Goal: Use online tool/utility: Utilize a website feature to perform a specific function

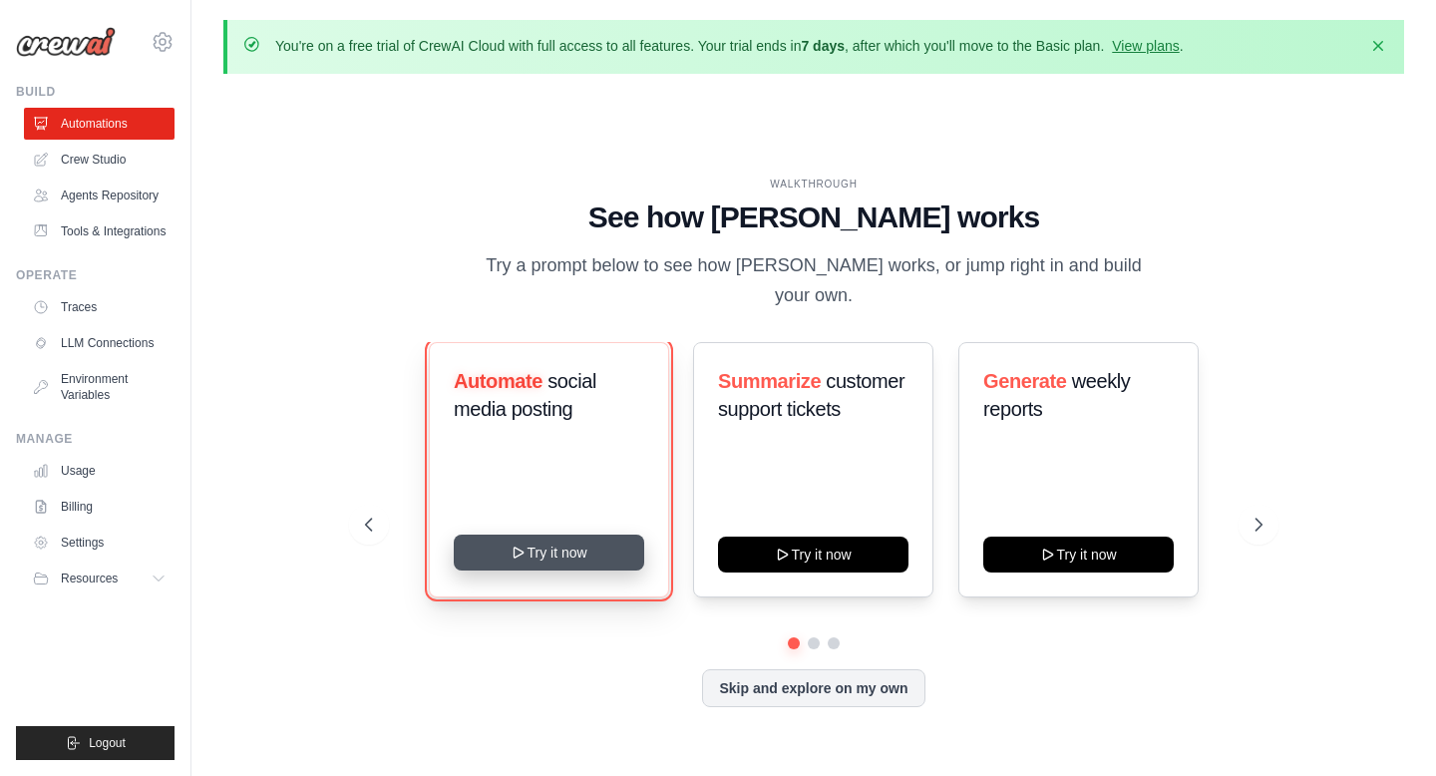
click at [569, 544] on button "Try it now" at bounding box center [549, 553] width 191 height 36
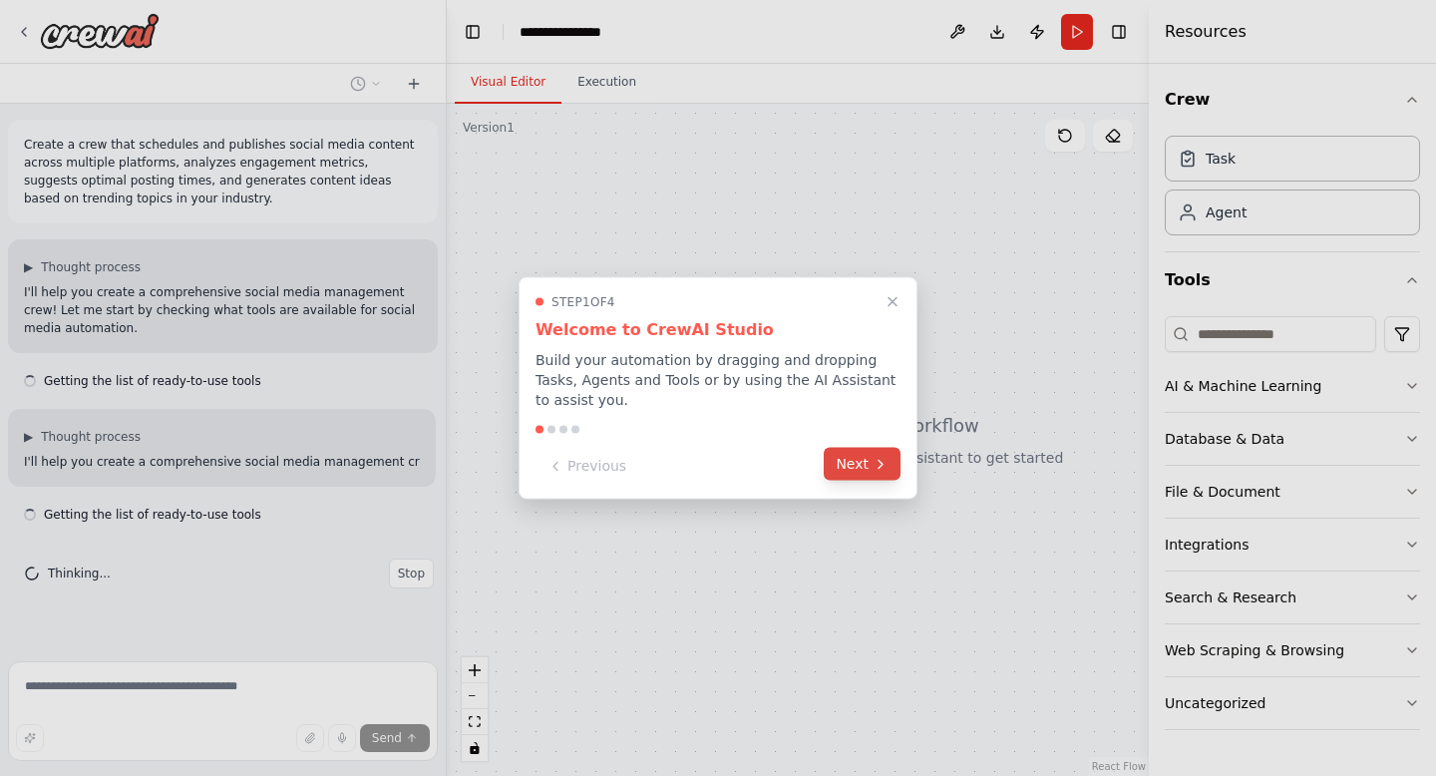
click at [872, 454] on button "Next" at bounding box center [862, 464] width 77 height 33
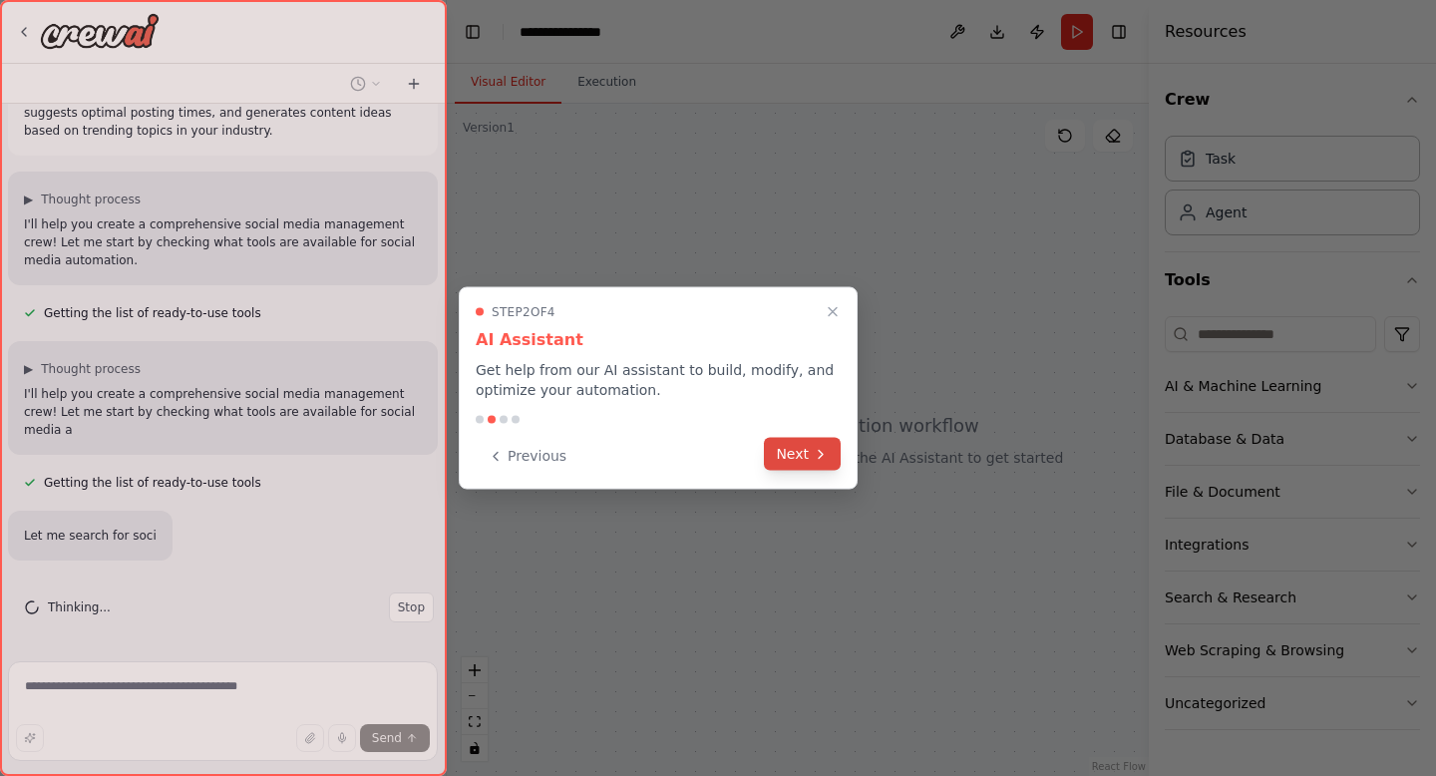
click at [811, 460] on button "Next" at bounding box center [802, 454] width 77 height 33
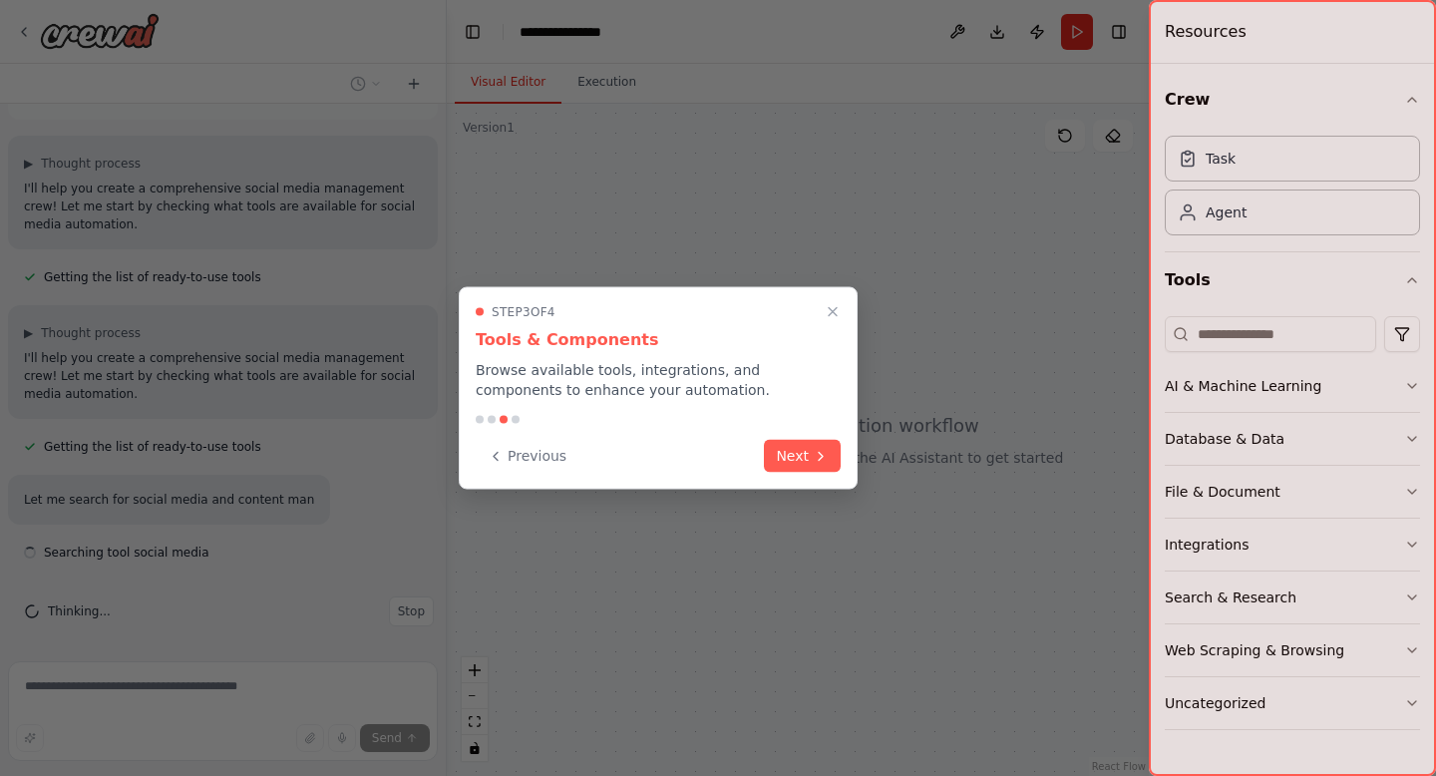
scroll to position [108, 0]
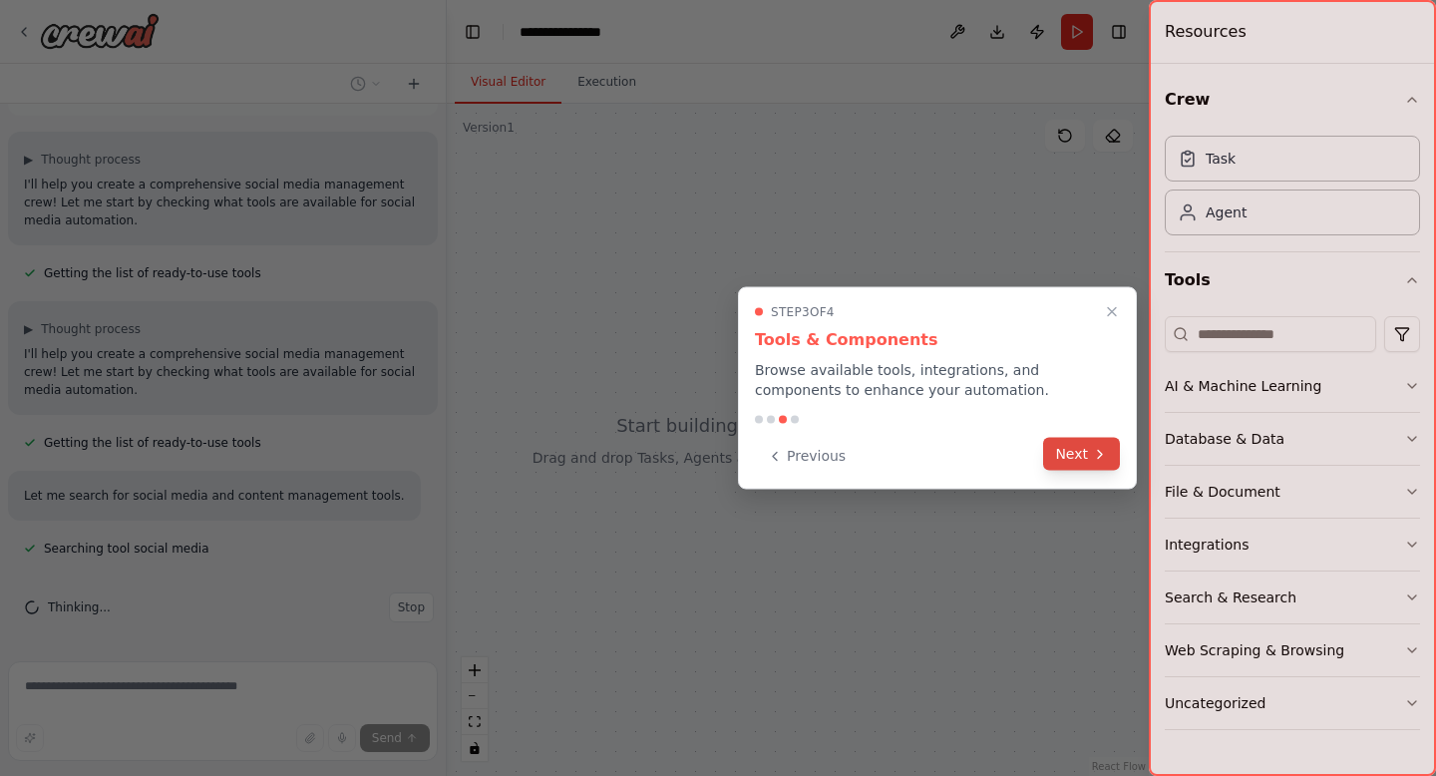
click at [1117, 464] on button "Next" at bounding box center [1081, 454] width 77 height 33
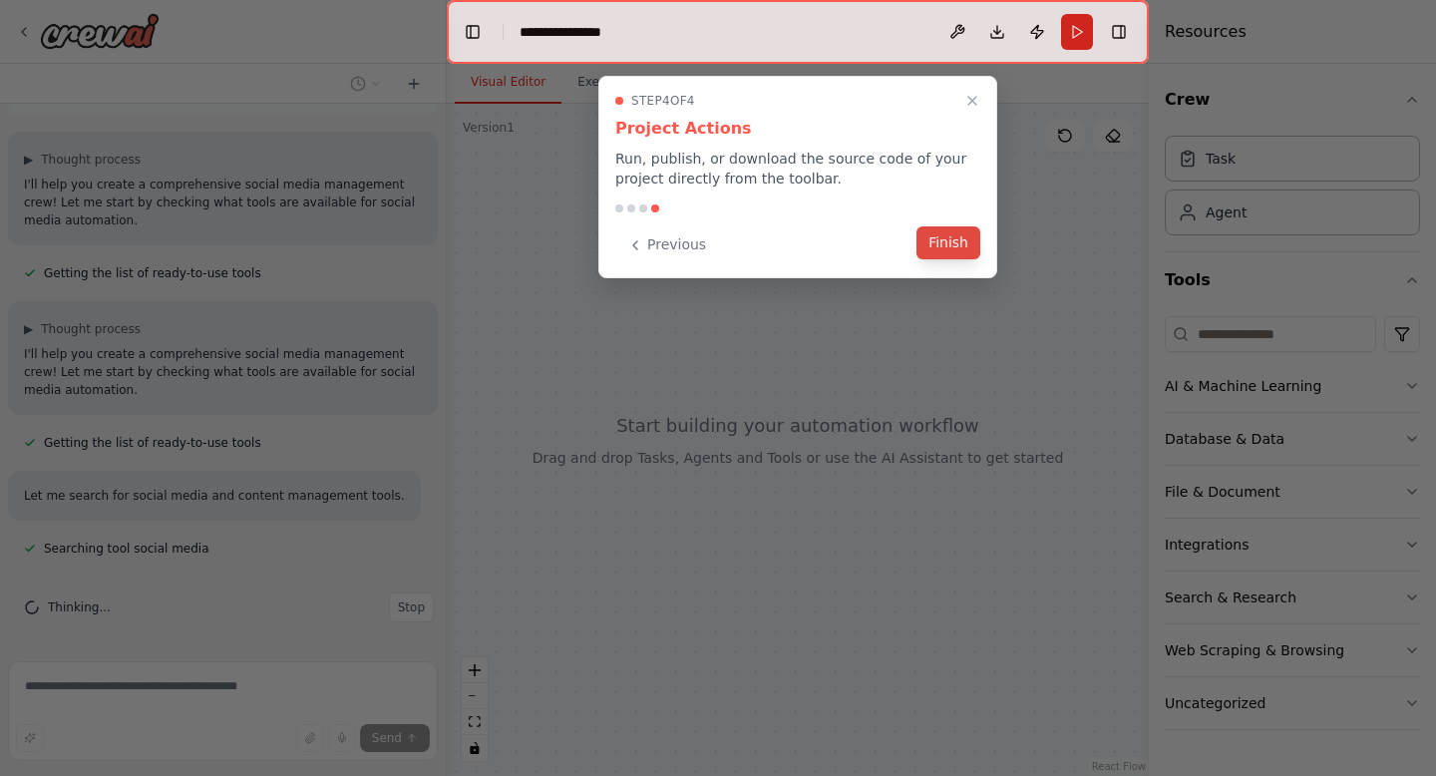
click at [947, 241] on button "Finish" at bounding box center [949, 242] width 64 height 33
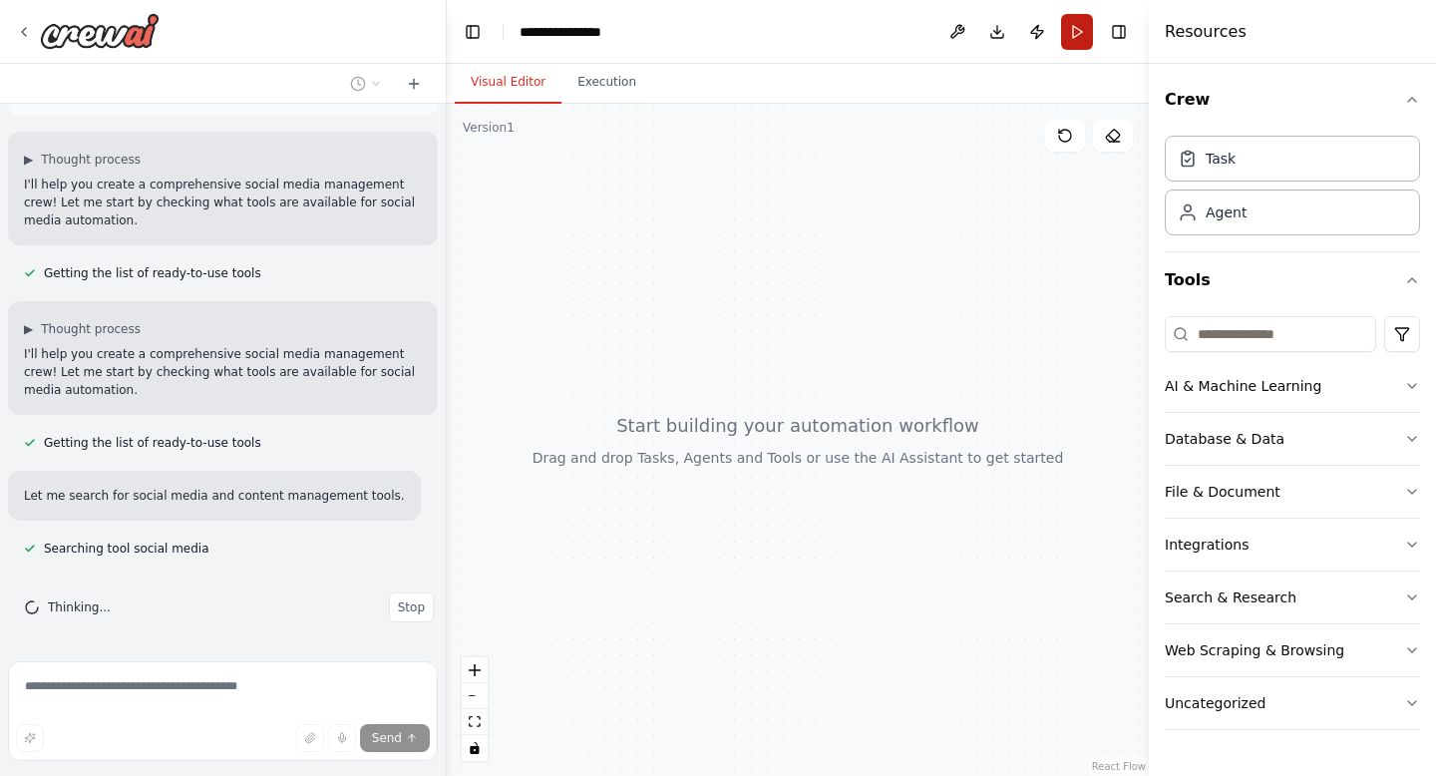
click at [1077, 30] on button "Run" at bounding box center [1077, 32] width 32 height 36
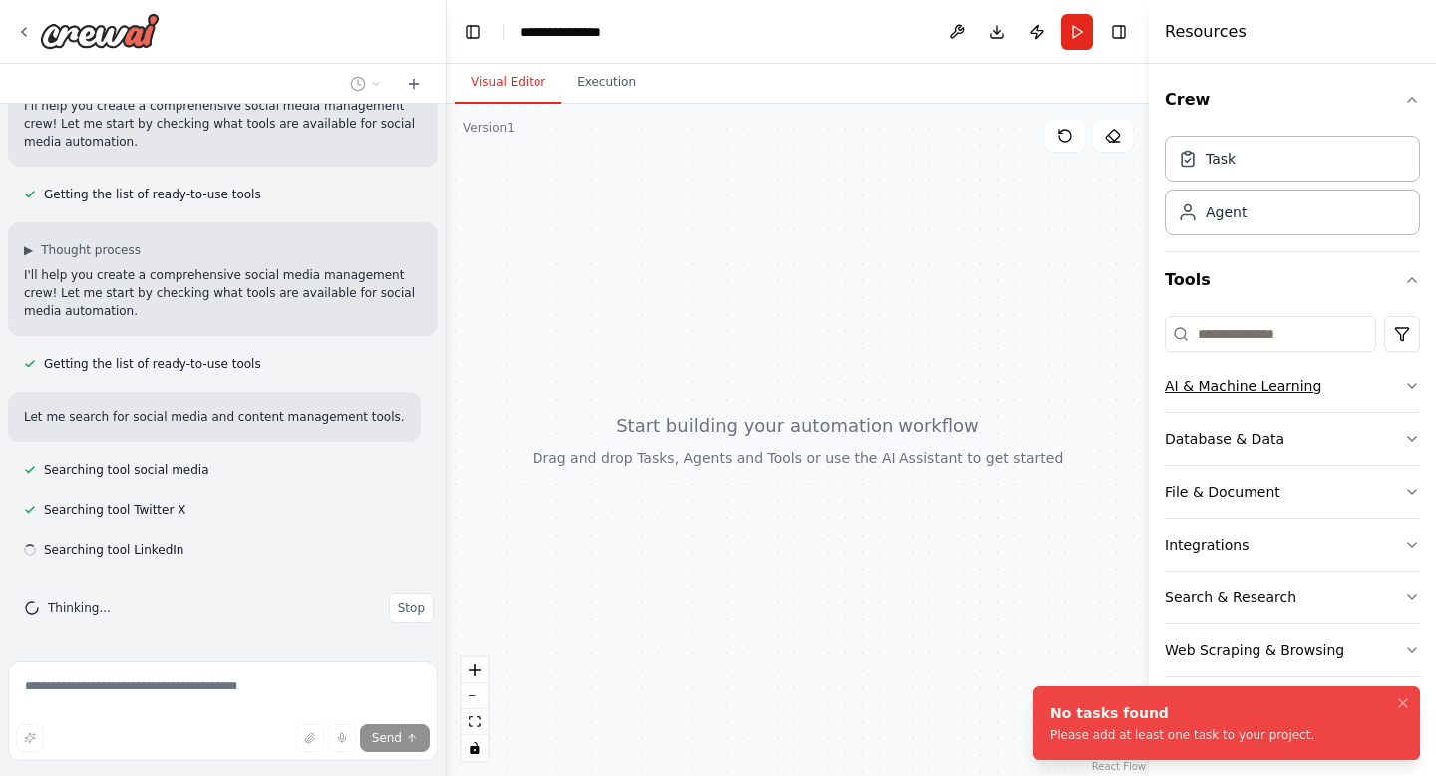
scroll to position [188, 0]
click at [1376, 388] on button "AI & Machine Learning" at bounding box center [1292, 386] width 255 height 52
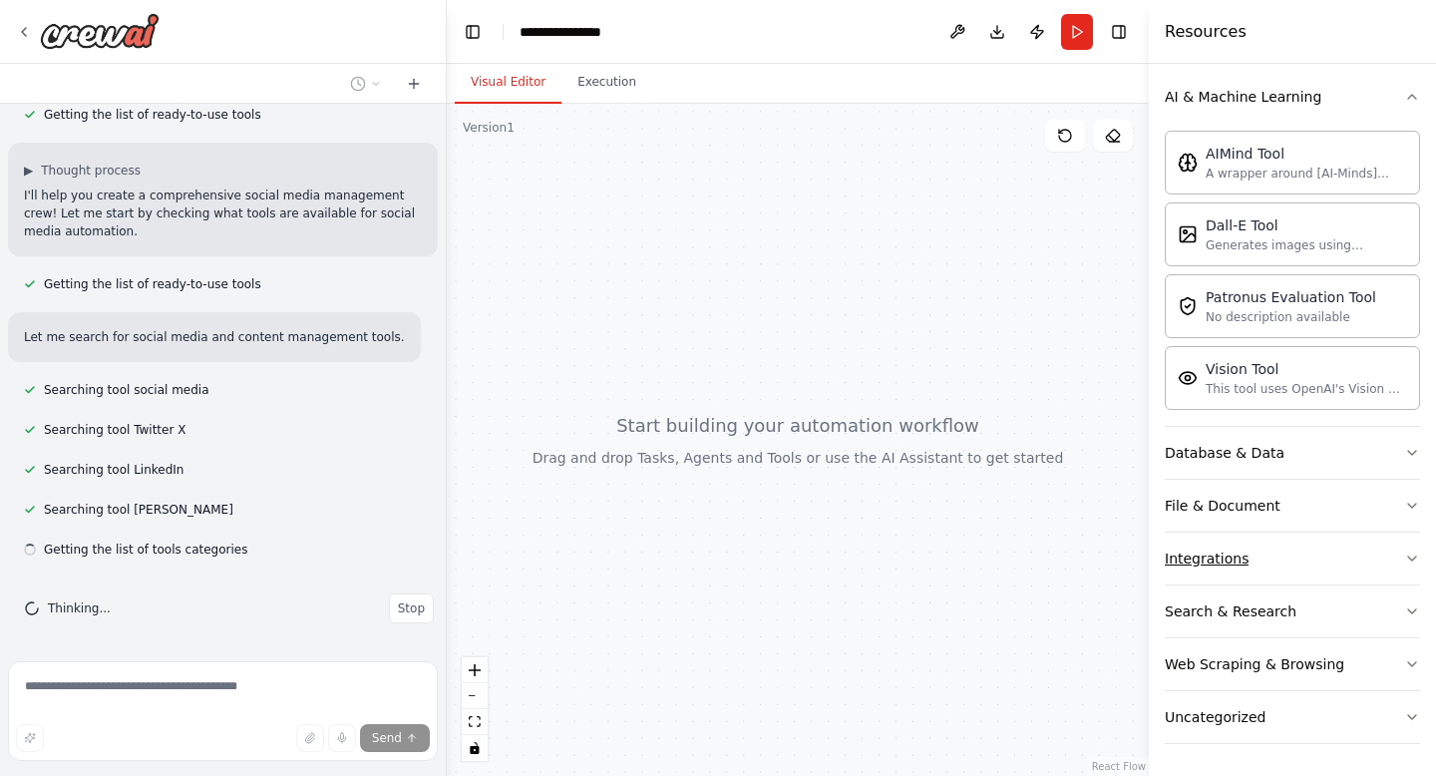
scroll to position [267, 0]
click at [1276, 501] on button "File & Document" at bounding box center [1292, 506] width 255 height 52
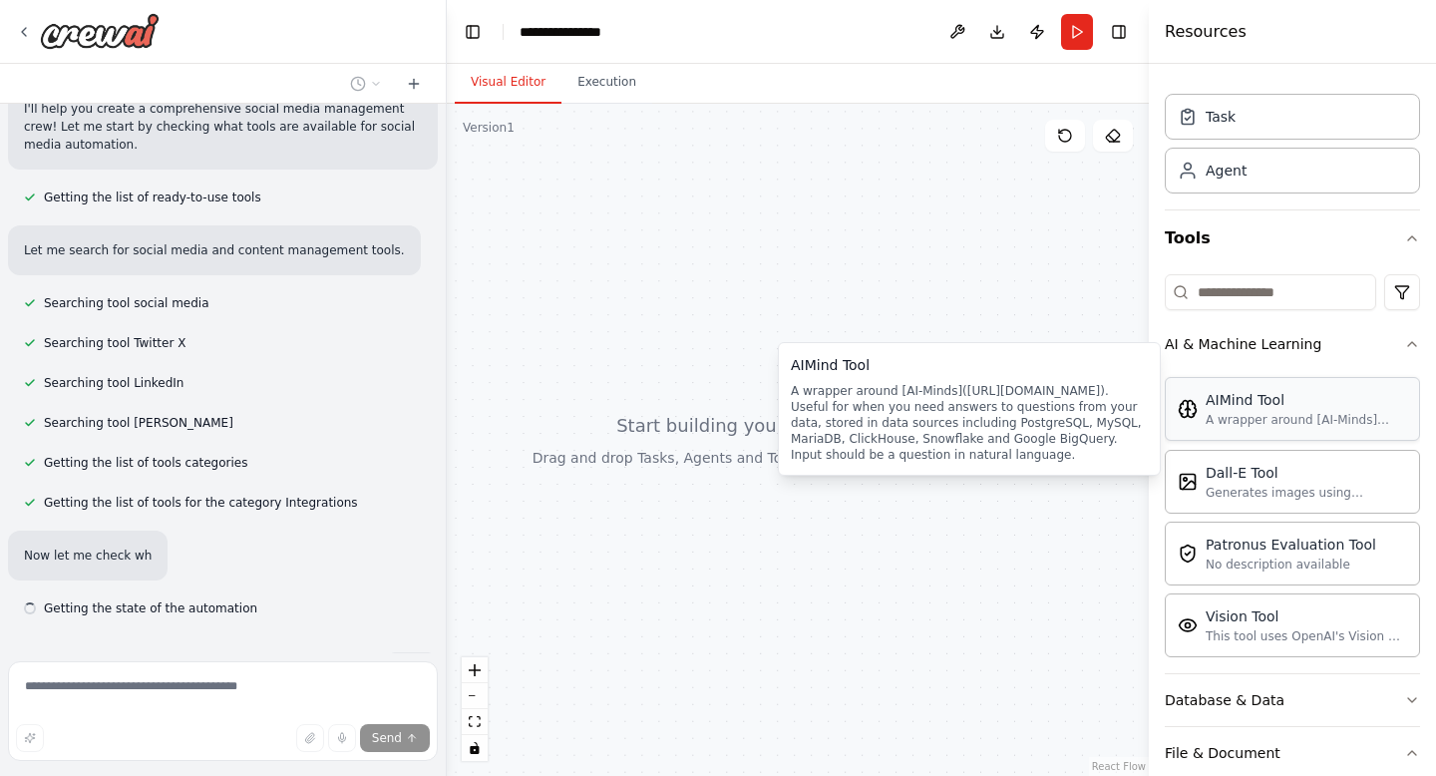
scroll to position [355, 0]
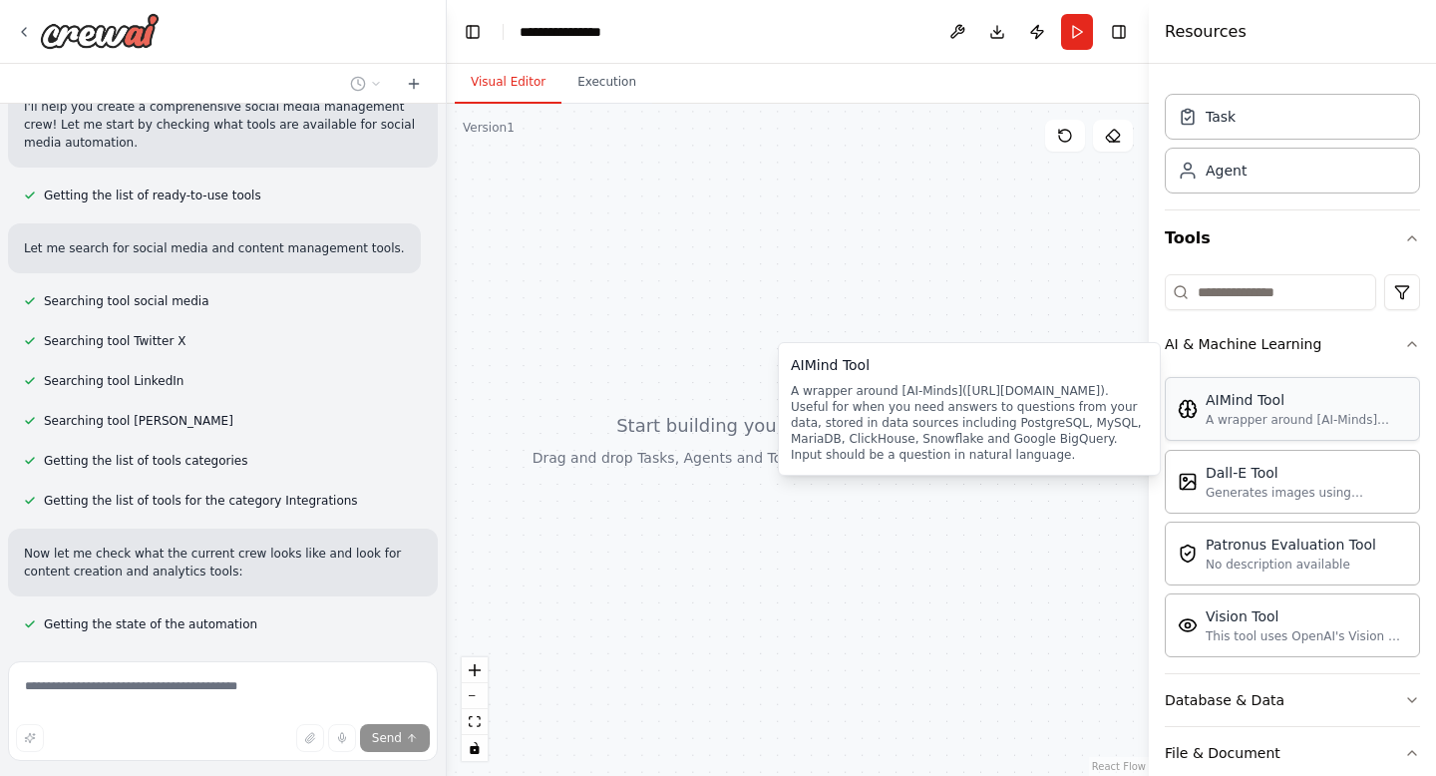
click at [1220, 423] on div "A wrapper around [AI-Minds](https://mindsdb.com/minds). Useful for when you nee…" at bounding box center [1307, 420] width 202 height 16
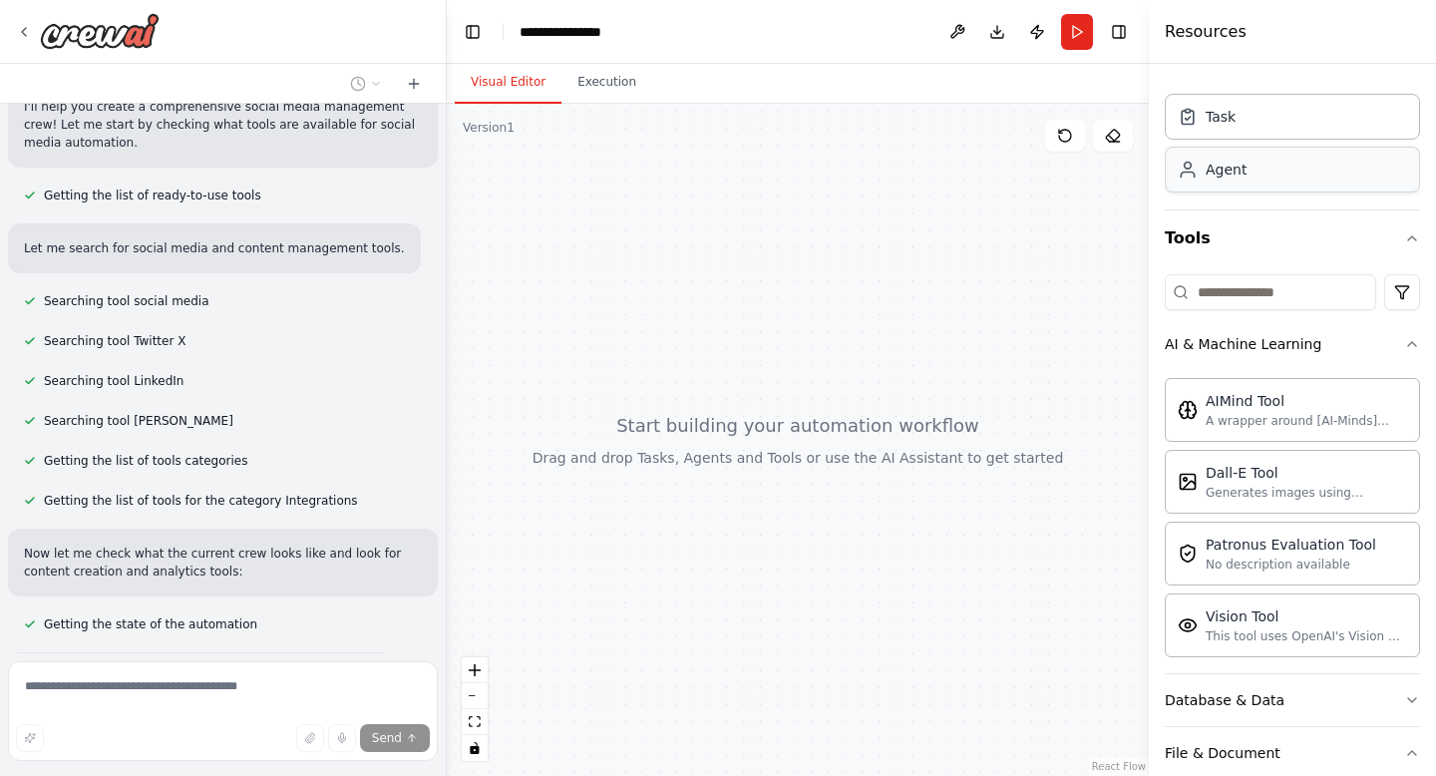
click at [1242, 173] on div "Agent" at bounding box center [1226, 170] width 41 height 20
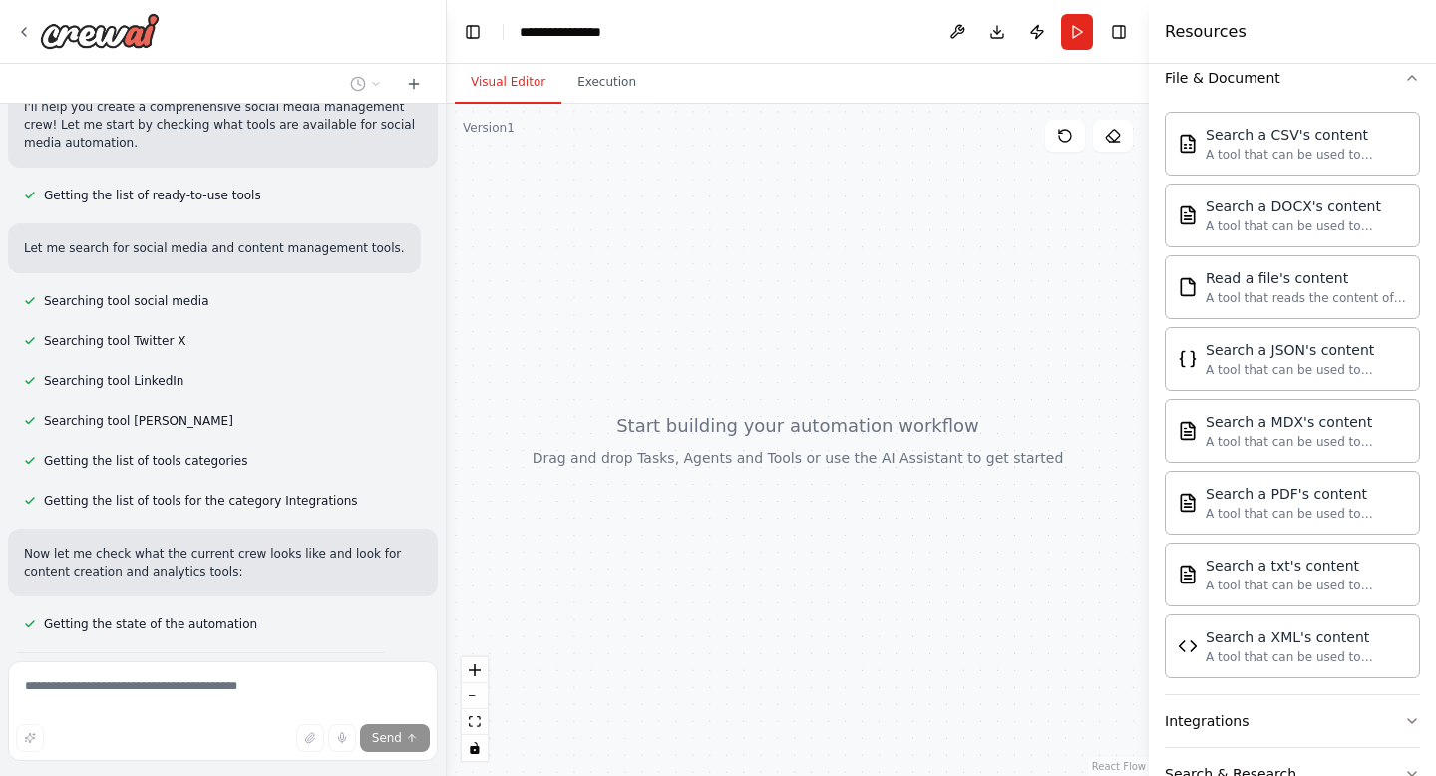
scroll to position [740, 0]
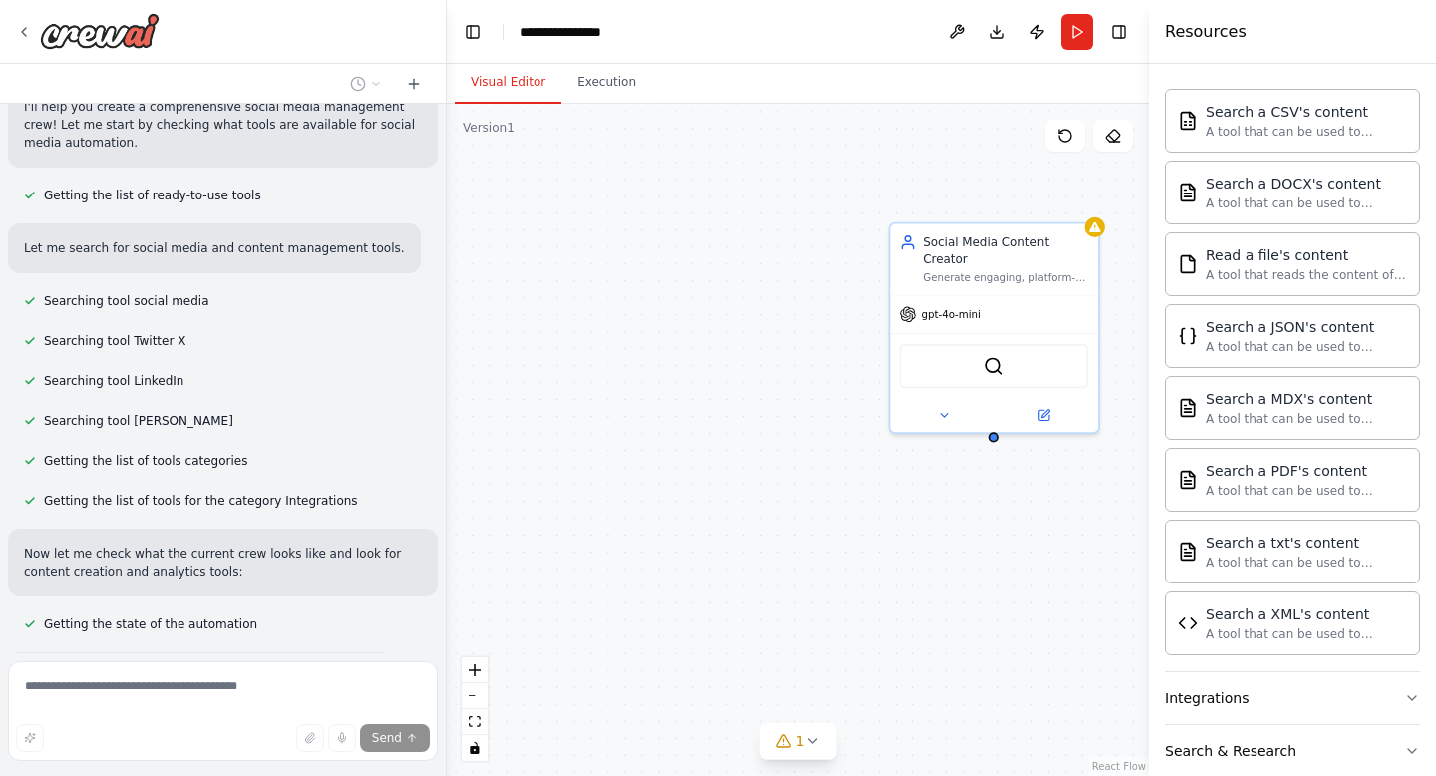
click at [1088, 624] on div "Social Media Content Creator Generate engaging, platform-optimized social media…" at bounding box center [798, 440] width 702 height 672
click at [990, 353] on img at bounding box center [995, 363] width 20 height 20
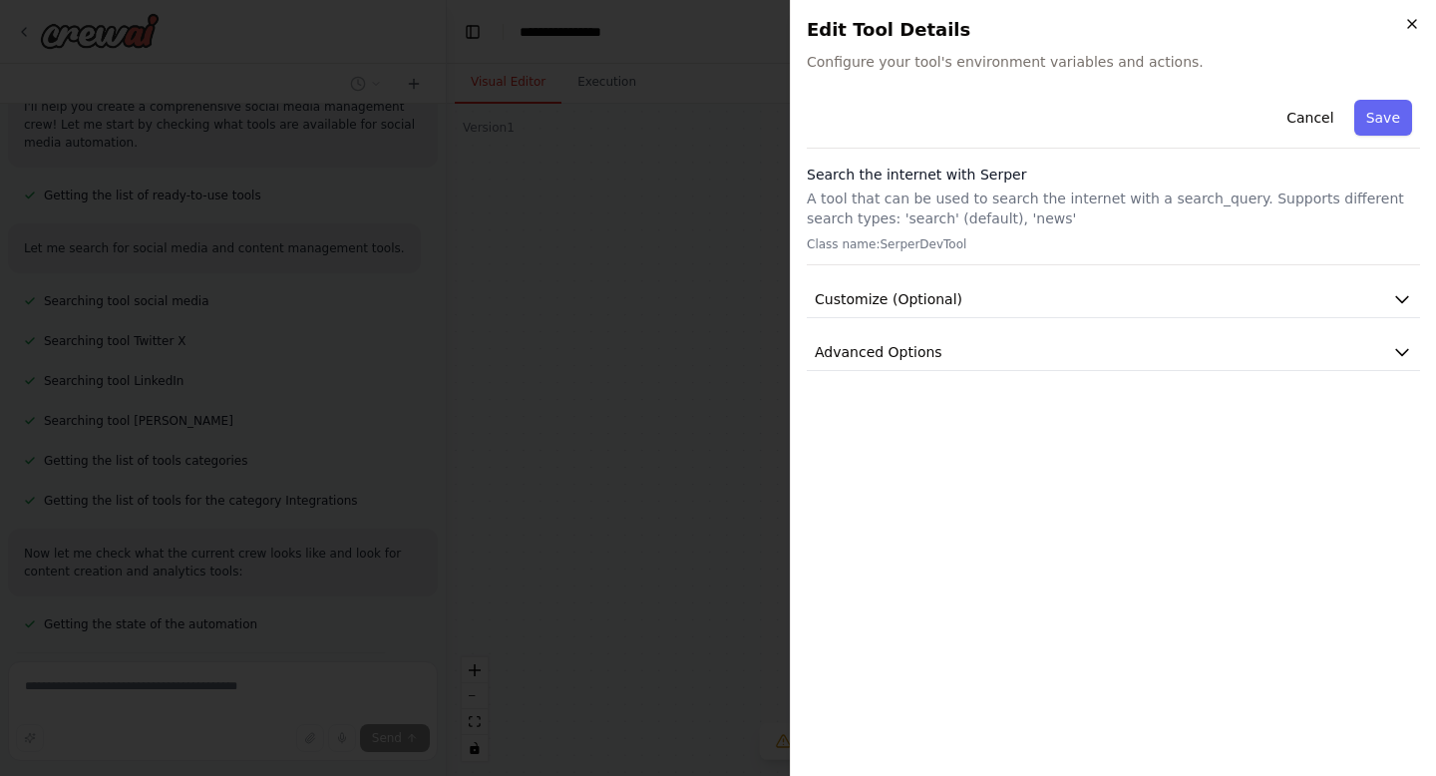
click at [1413, 31] on icon "button" at bounding box center [1413, 24] width 16 height 16
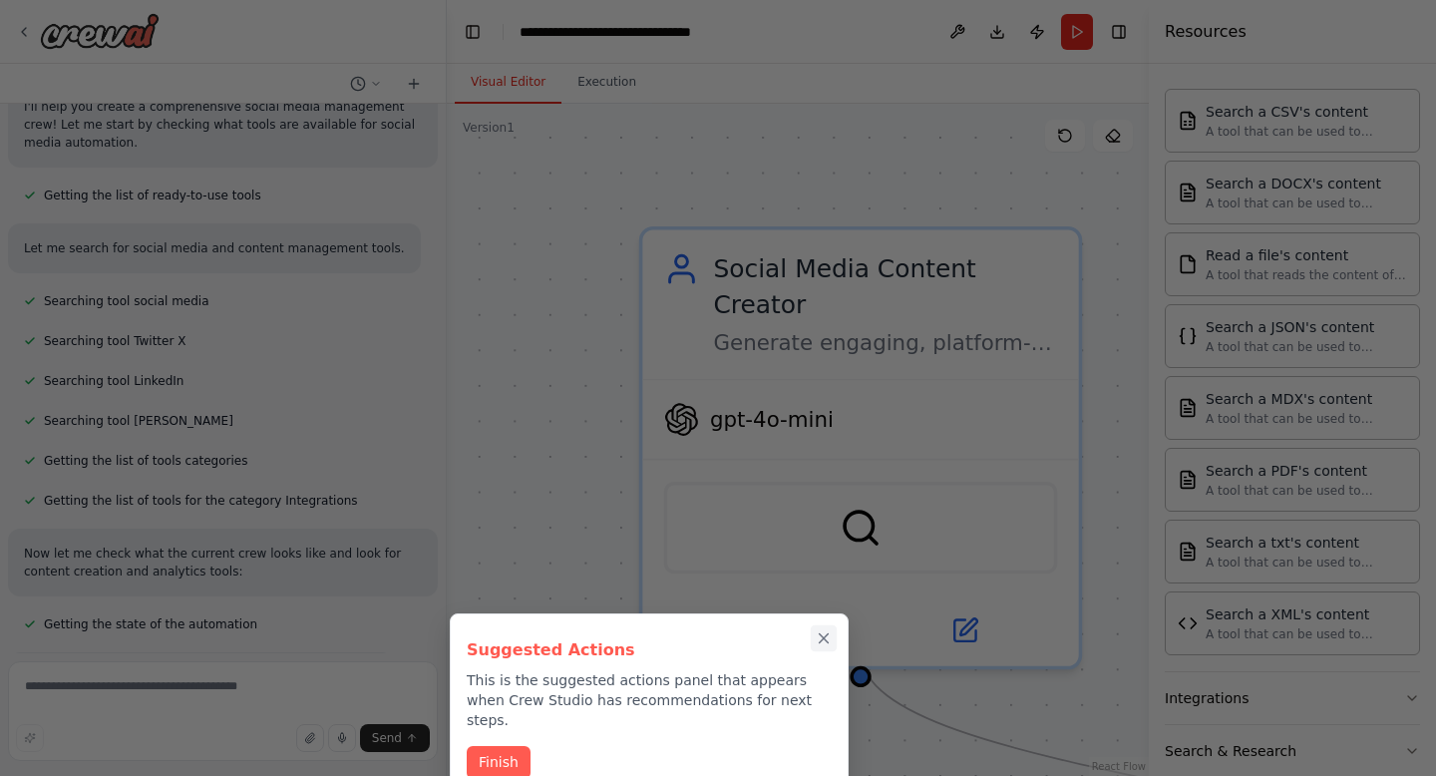
click at [822, 640] on icon "Close walkthrough" at bounding box center [824, 638] width 18 height 18
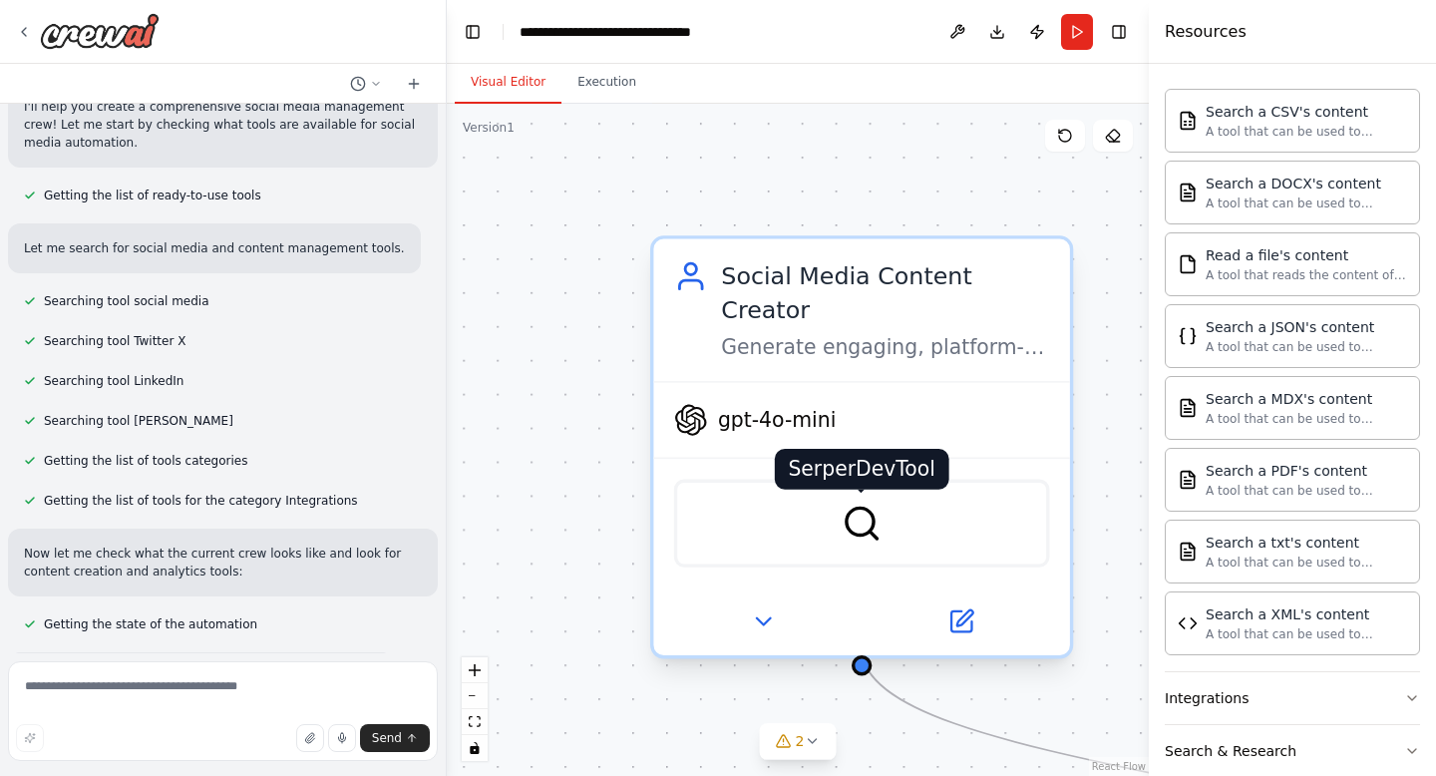
click at [846, 503] on img at bounding box center [862, 523] width 41 height 41
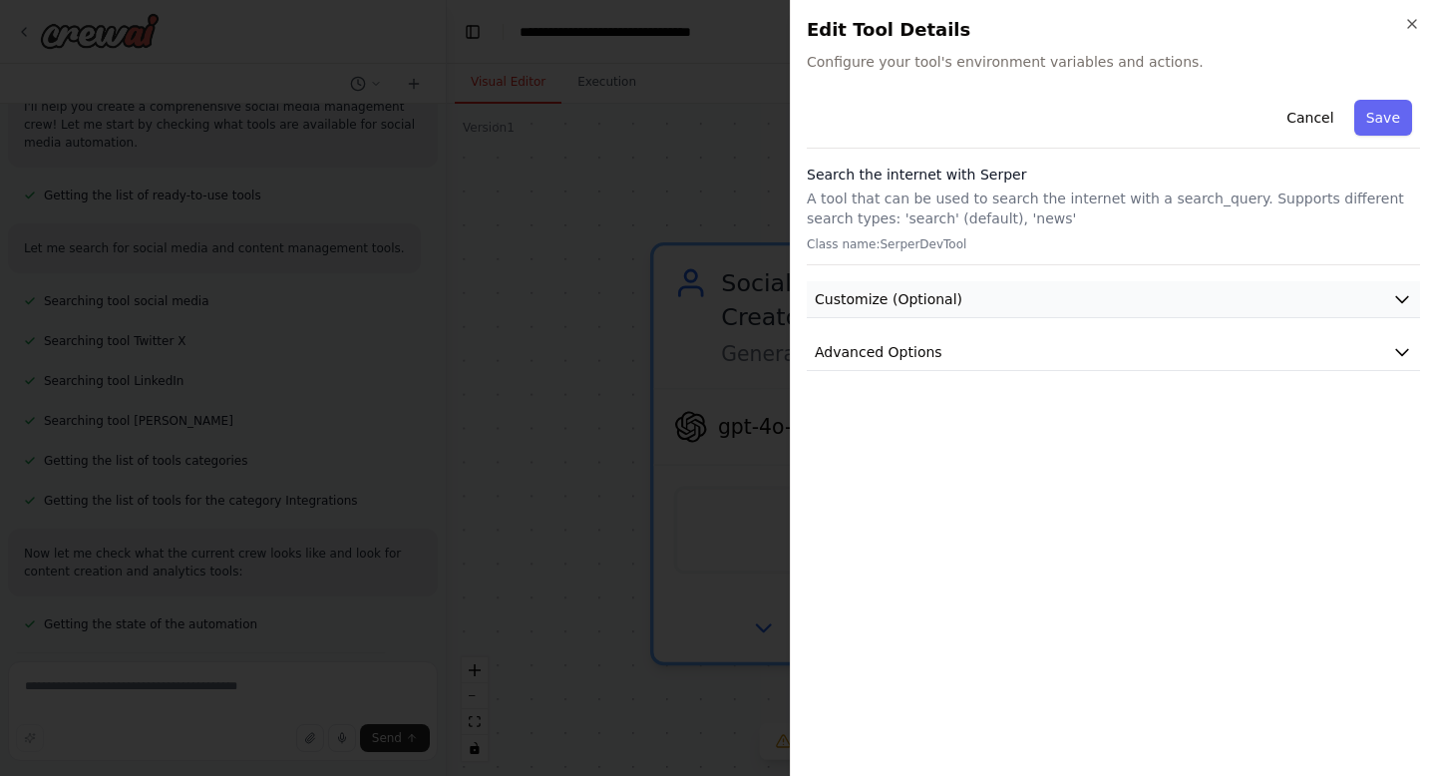
click at [975, 305] on button "Customize (Optional)" at bounding box center [1113, 299] width 613 height 37
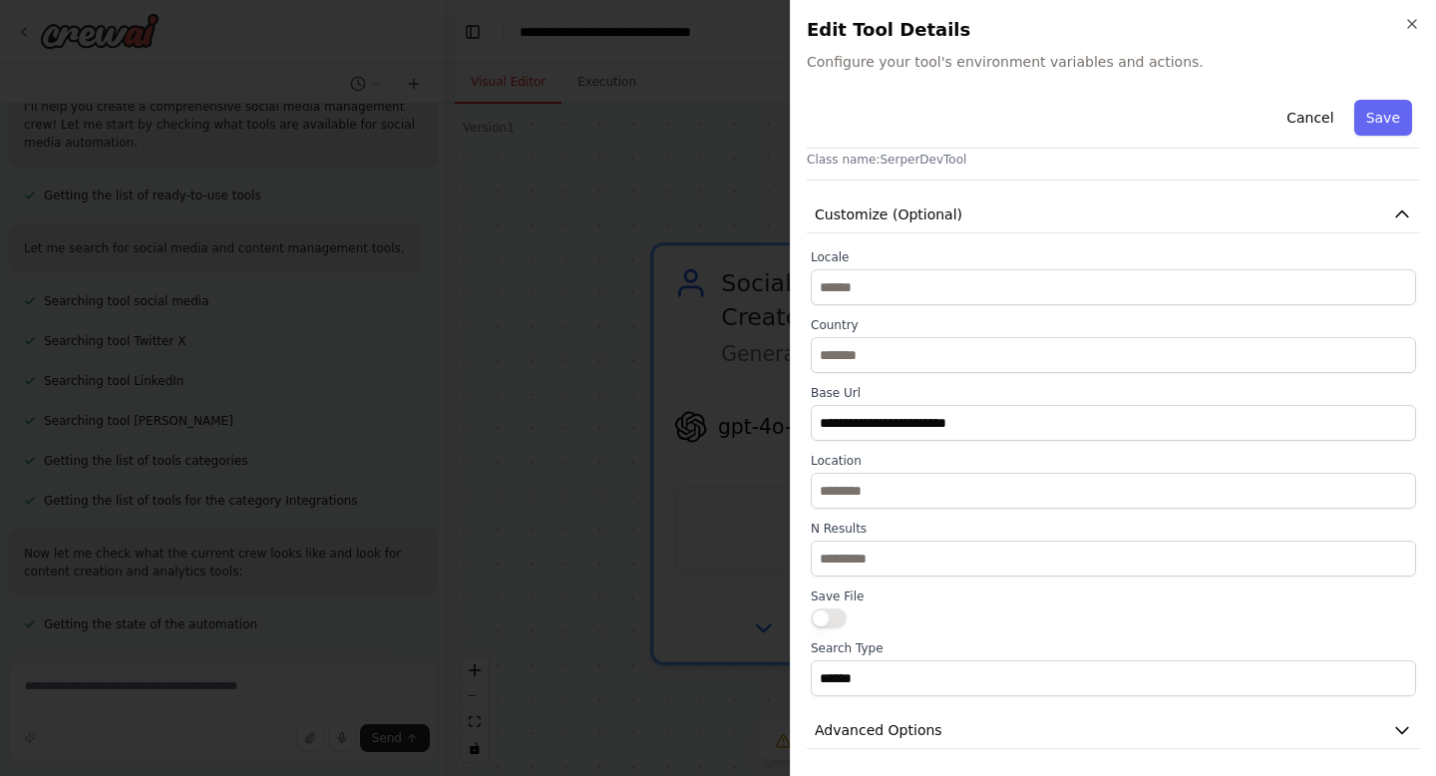
scroll to position [90, 0]
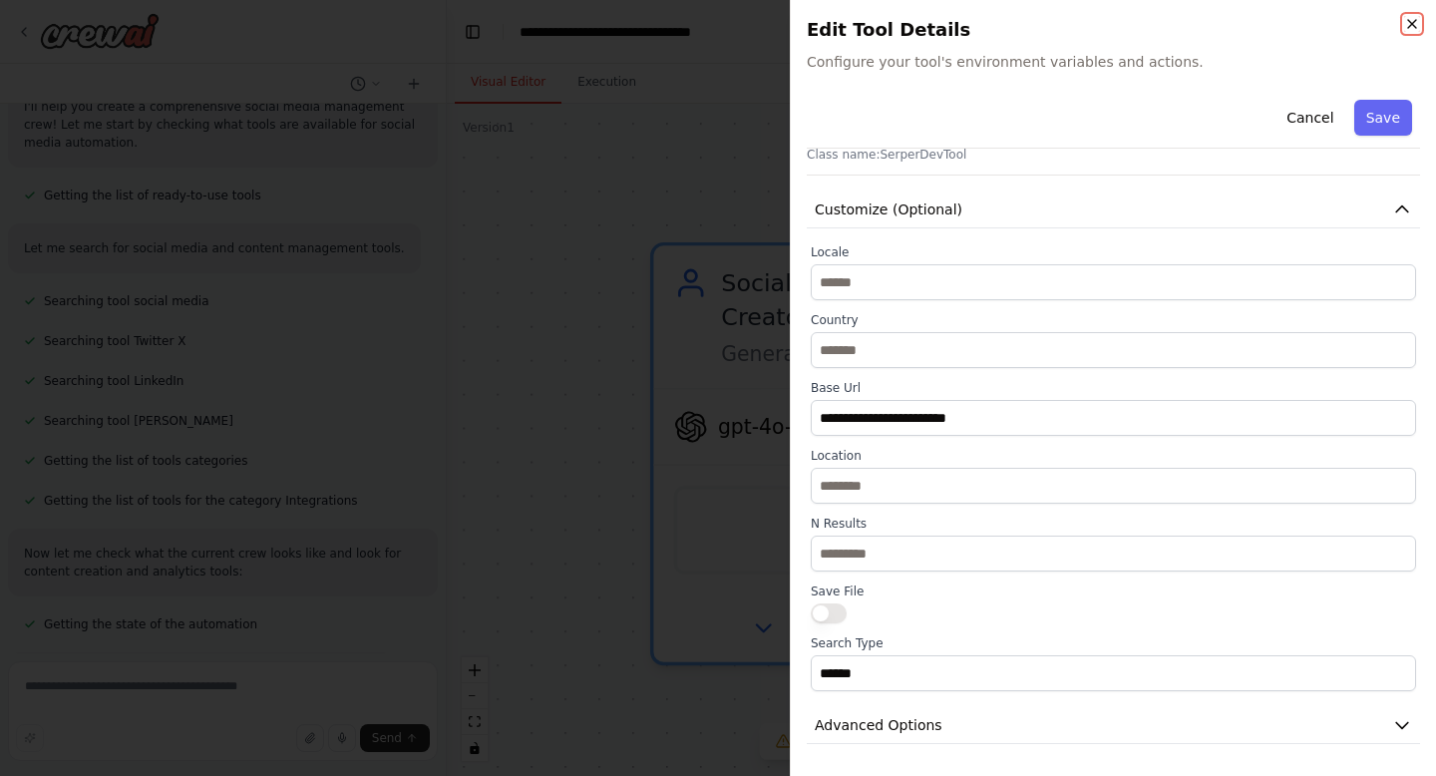
click at [1414, 19] on icon "button" at bounding box center [1413, 24] width 16 height 16
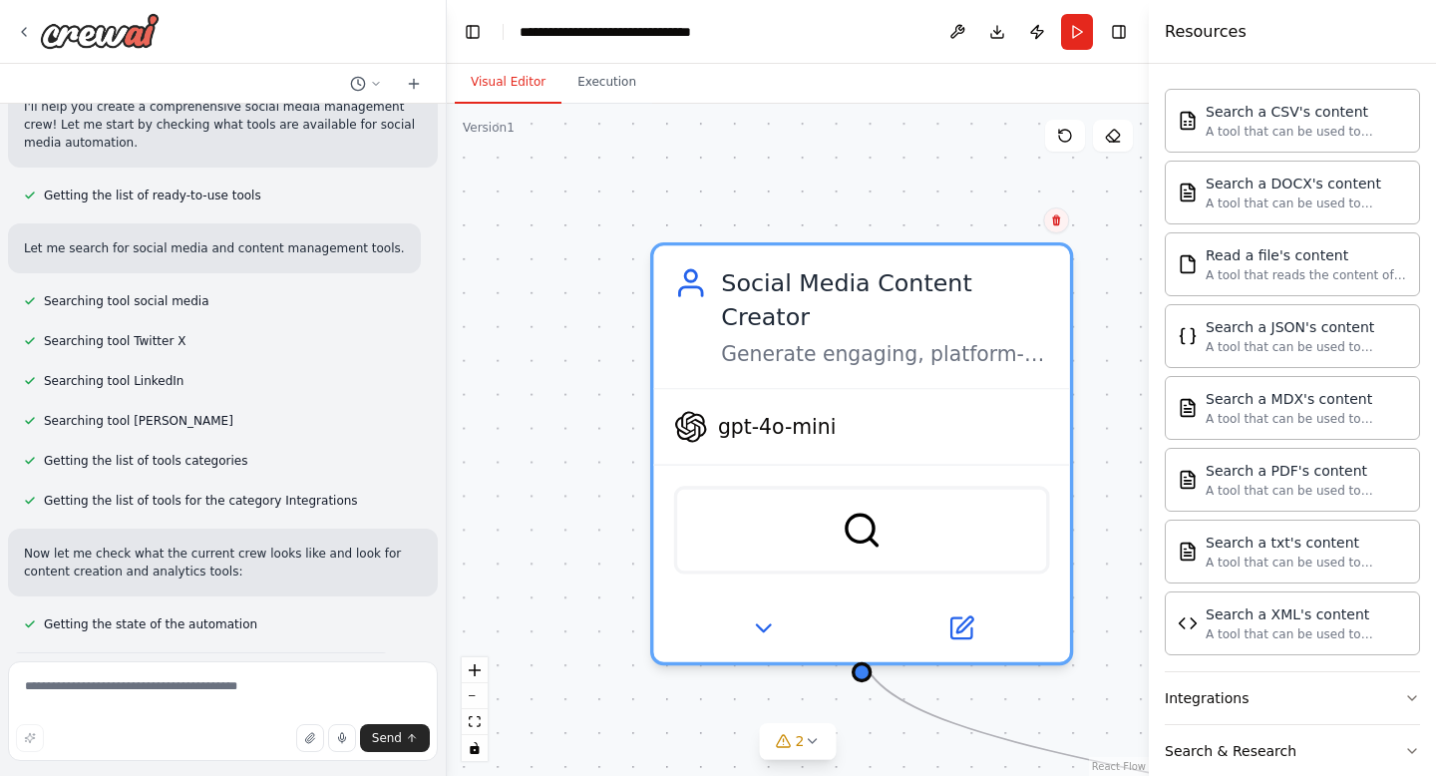
click at [1056, 216] on icon at bounding box center [1056, 220] width 8 height 11
click at [994, 221] on button "Confirm" at bounding box center [1000, 220] width 71 height 24
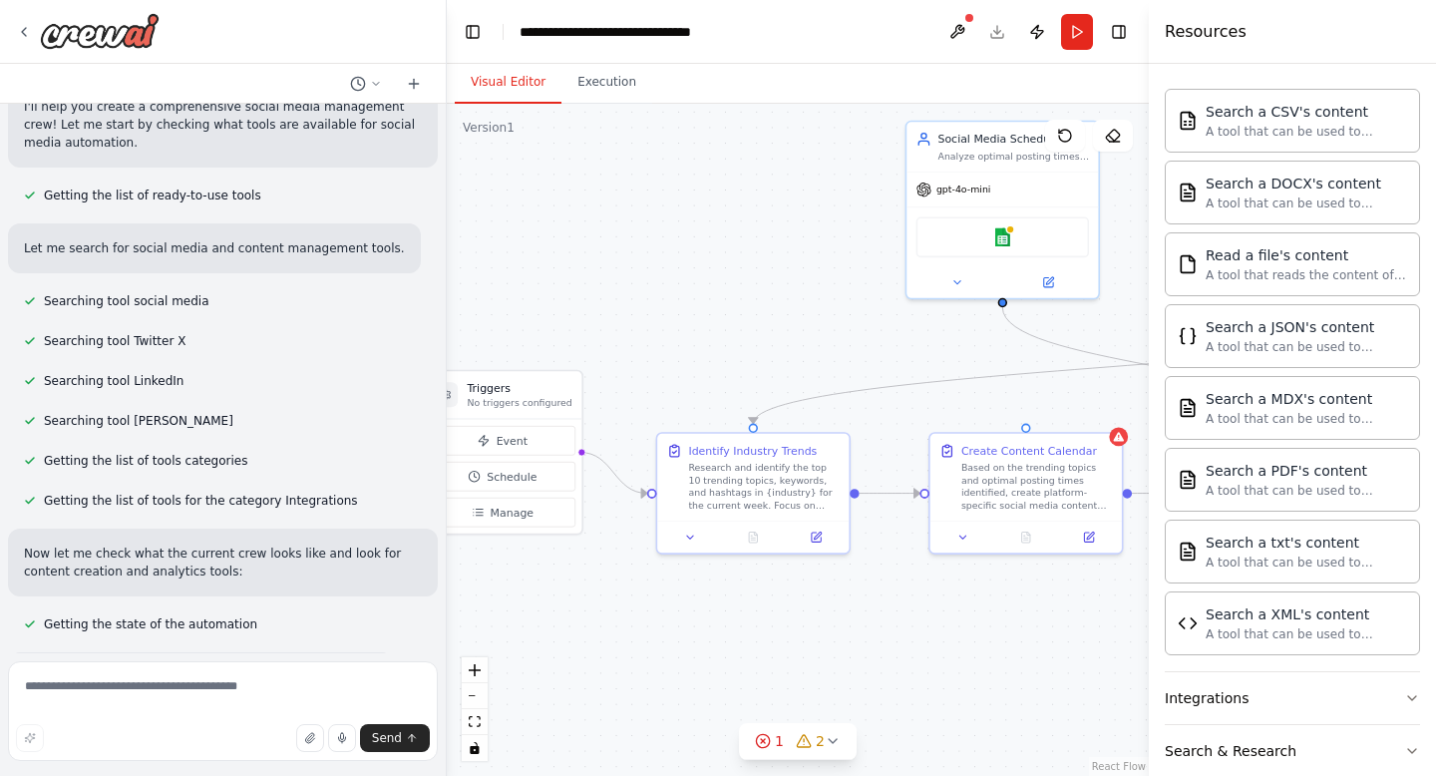
drag, startPoint x: 1047, startPoint y: 318, endPoint x: 868, endPoint y: 207, distance: 211.0
click at [868, 207] on div ".deletable-edge-delete-btn { width: 20px; height: 20px; border: 0px solid #ffff…" at bounding box center [798, 440] width 702 height 672
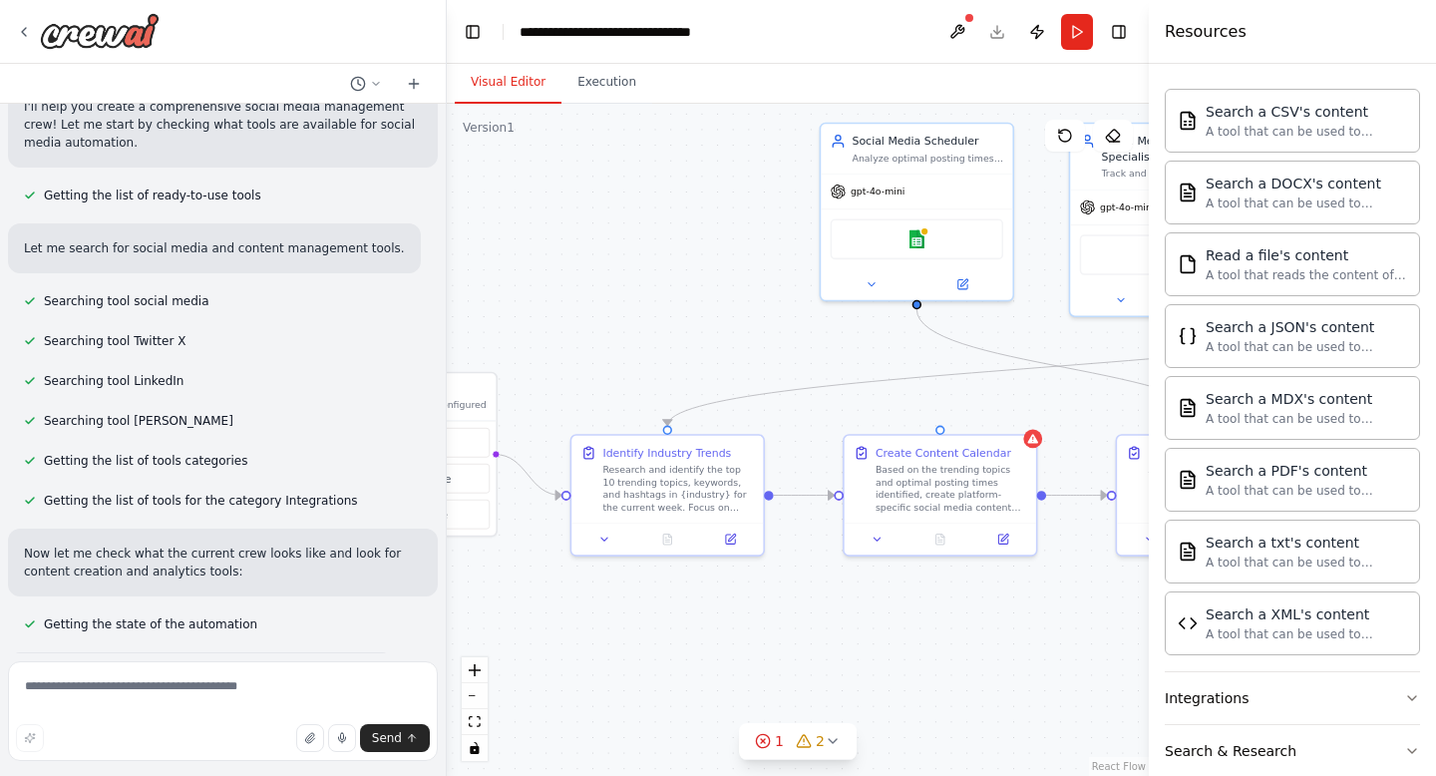
drag, startPoint x: 873, startPoint y: 353, endPoint x: 774, endPoint y: 357, distance: 98.8
click at [774, 357] on div ".deletable-edge-delete-btn { width: 20px; height: 20px; border: 0px solid #ffff…" at bounding box center [798, 440] width 702 height 672
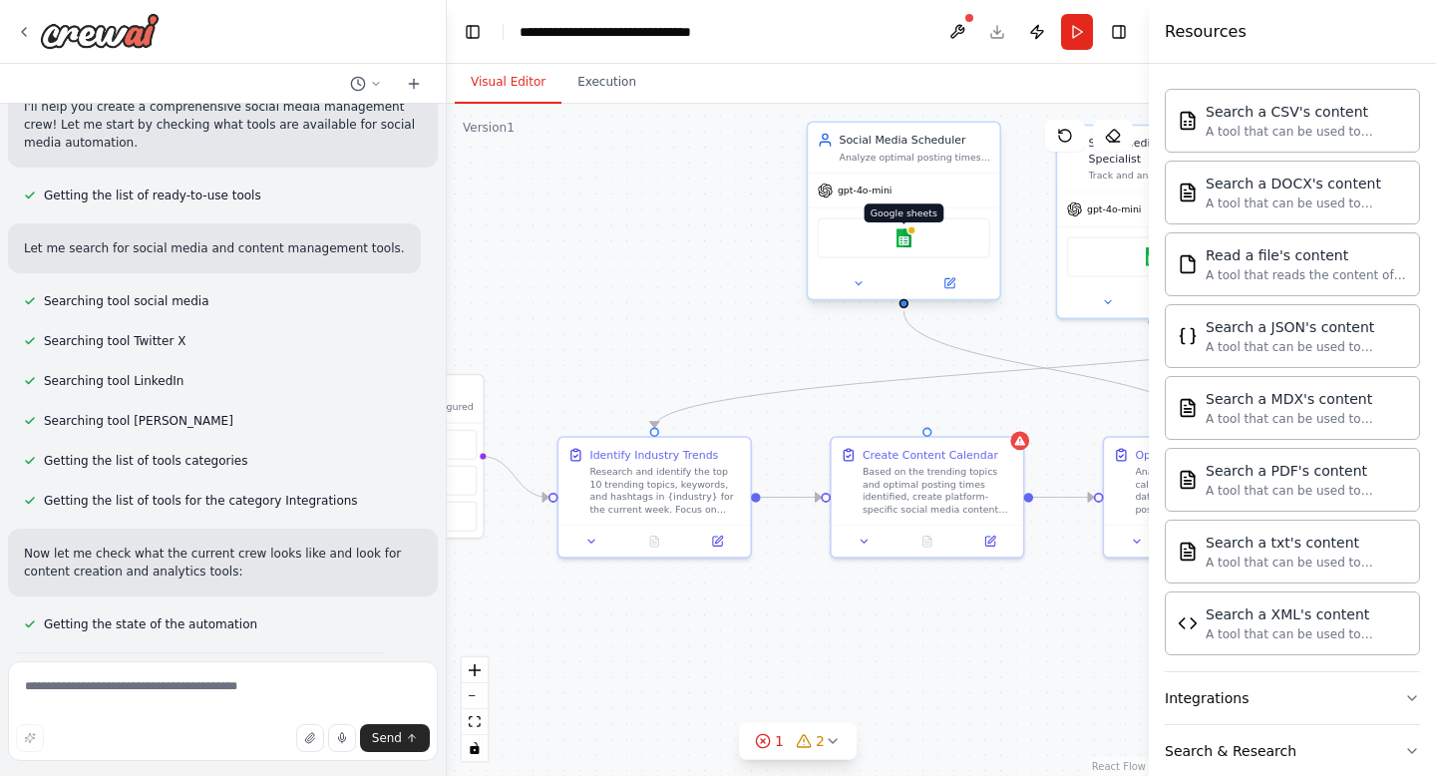
click at [903, 238] on img at bounding box center [904, 237] width 19 height 19
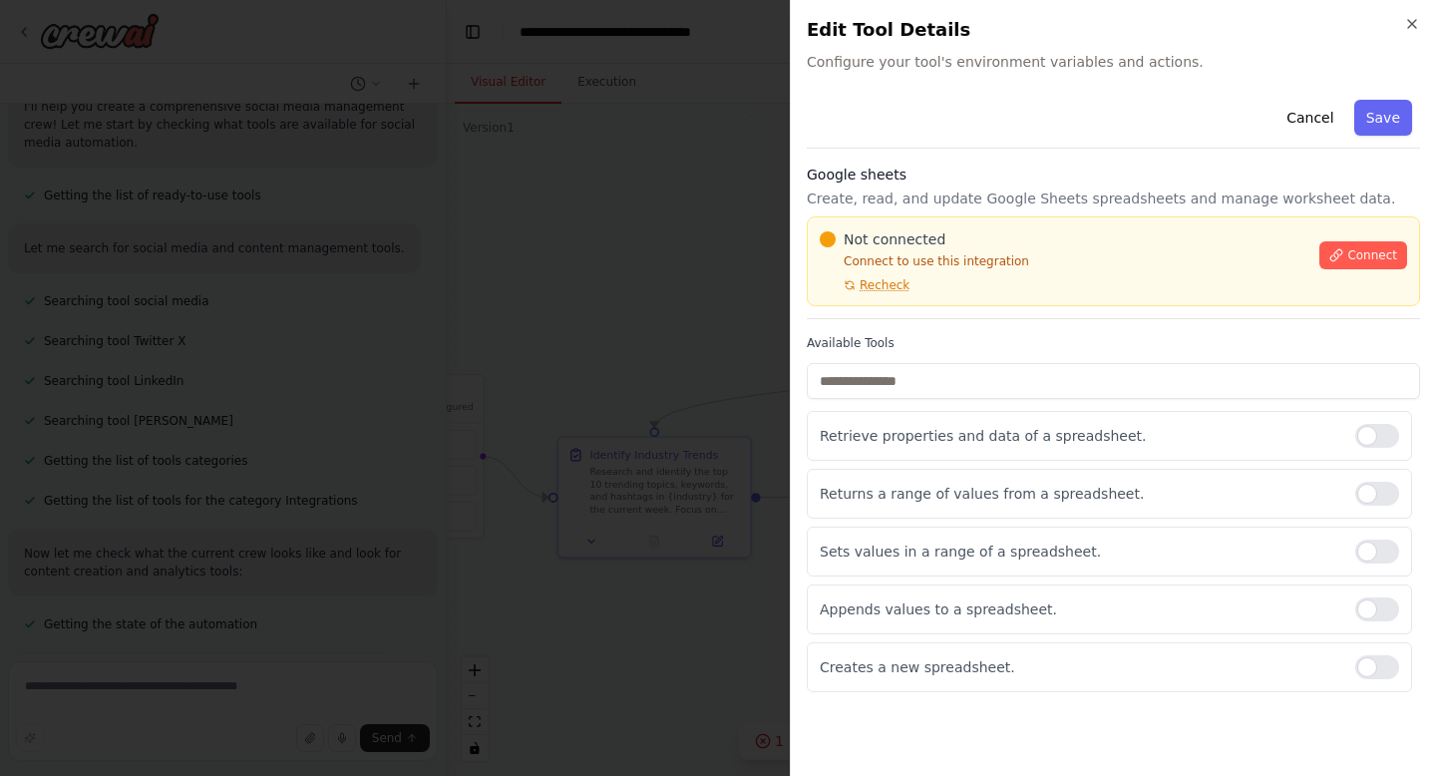
click at [1421, 29] on div "Close Edit Tool Details Configure your tool's environment variables and actions…" at bounding box center [1113, 388] width 646 height 776
click at [1410, 20] on icon "button" at bounding box center [1413, 24] width 16 height 16
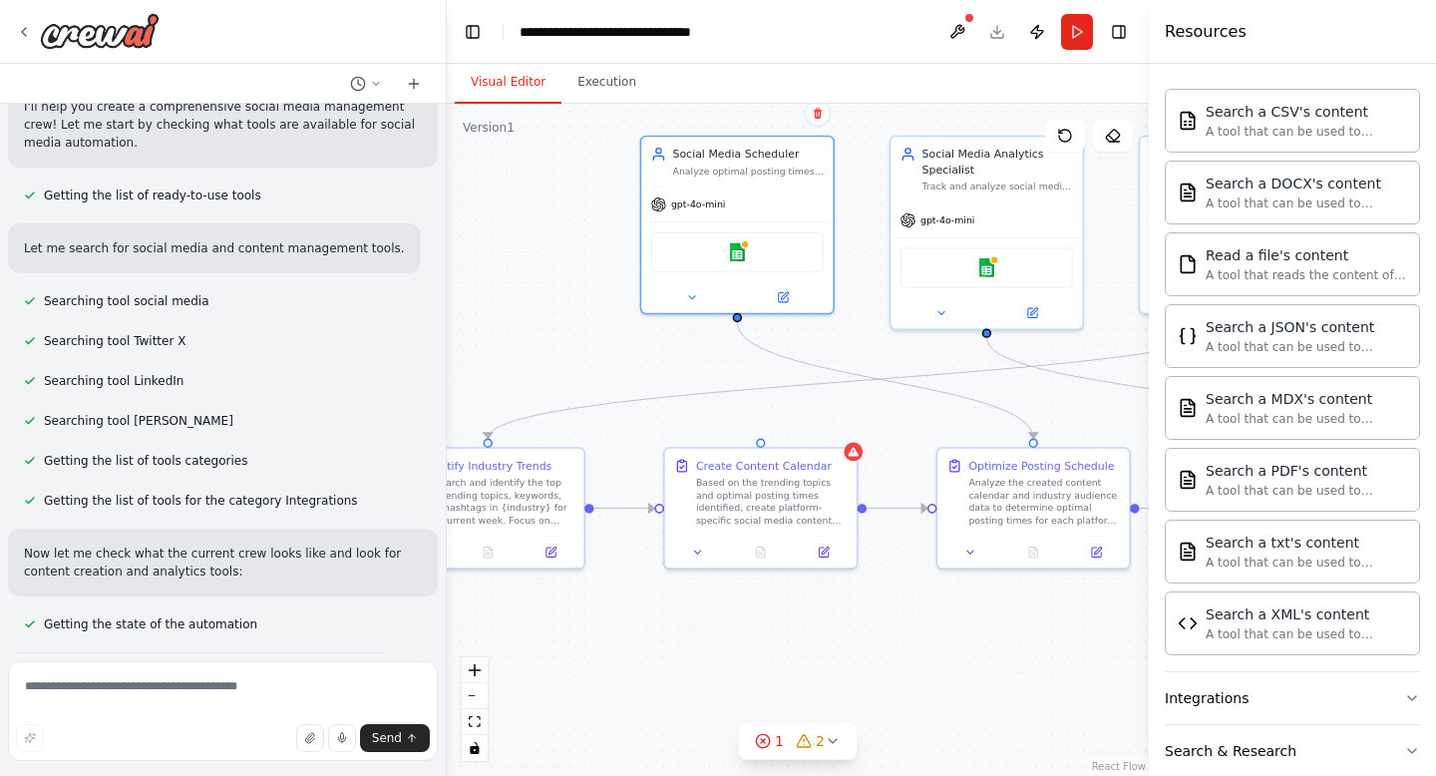
drag, startPoint x: 1010, startPoint y: 350, endPoint x: 843, endPoint y: 361, distance: 167.0
click at [843, 361] on div ".deletable-edge-delete-btn { width: 20px; height: 20px; border: 0px solid #ffff…" at bounding box center [798, 440] width 702 height 672
drag, startPoint x: 959, startPoint y: 377, endPoint x: 749, endPoint y: 357, distance: 210.4
click at [750, 357] on div ".deletable-edge-delete-btn { width: 20px; height: 20px; border: 0px solid #ffff…" at bounding box center [798, 440] width 702 height 672
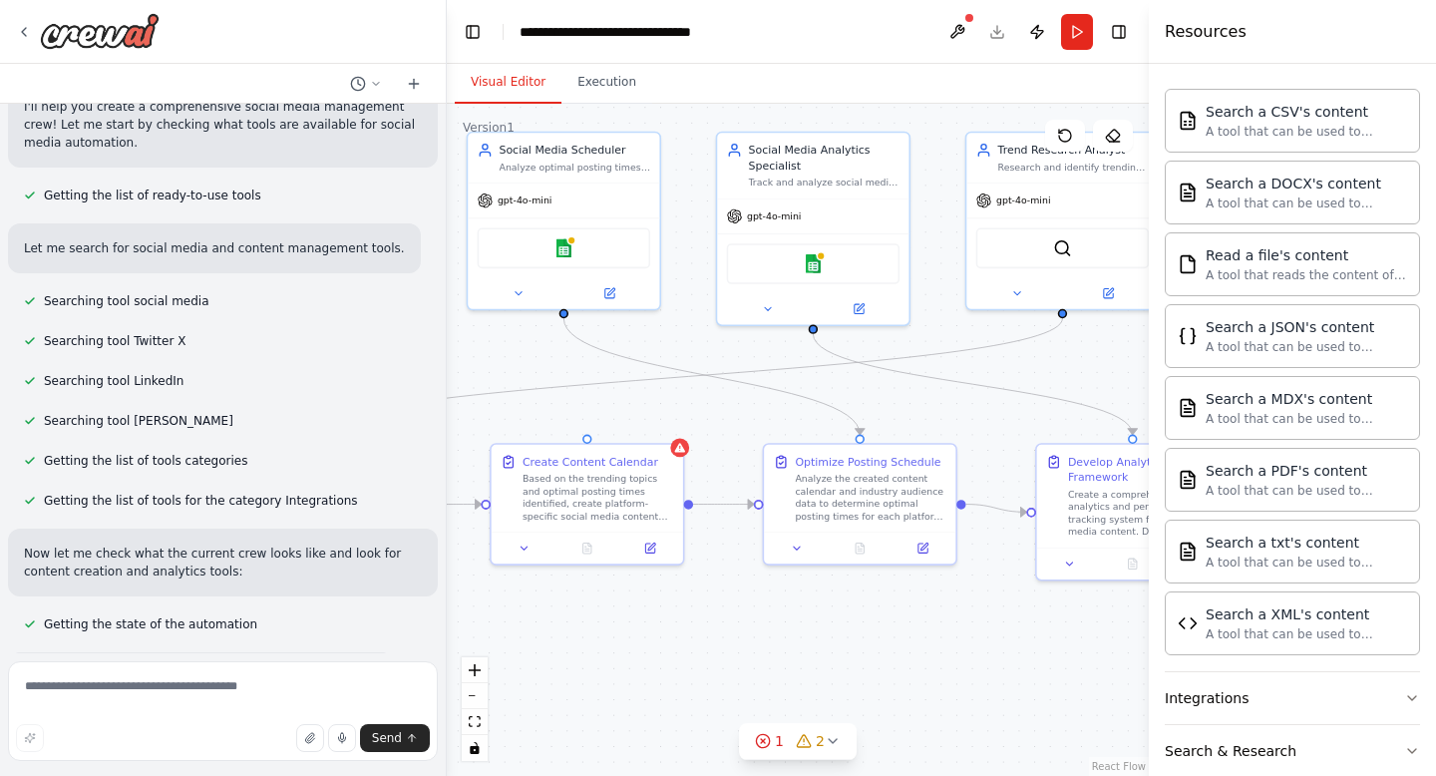
drag, startPoint x: 736, startPoint y: 360, endPoint x: 562, endPoint y: 350, distance: 174.9
click at [562, 351] on div ".deletable-edge-delete-btn { width: 20px; height: 20px; border: 0px solid #ffff…" at bounding box center [798, 440] width 702 height 672
click at [1076, 37] on button "Run" at bounding box center [1077, 32] width 32 height 36
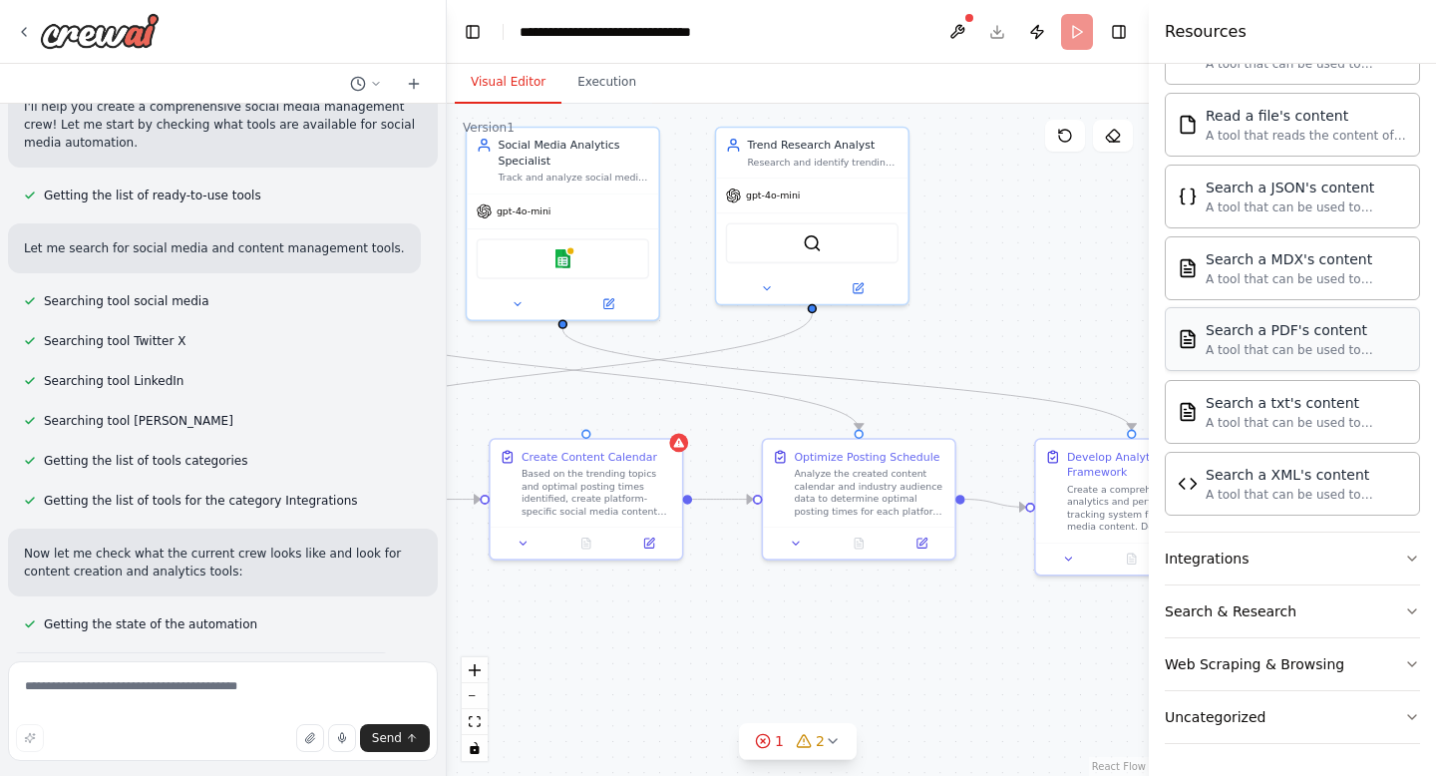
scroll to position [843, 0]
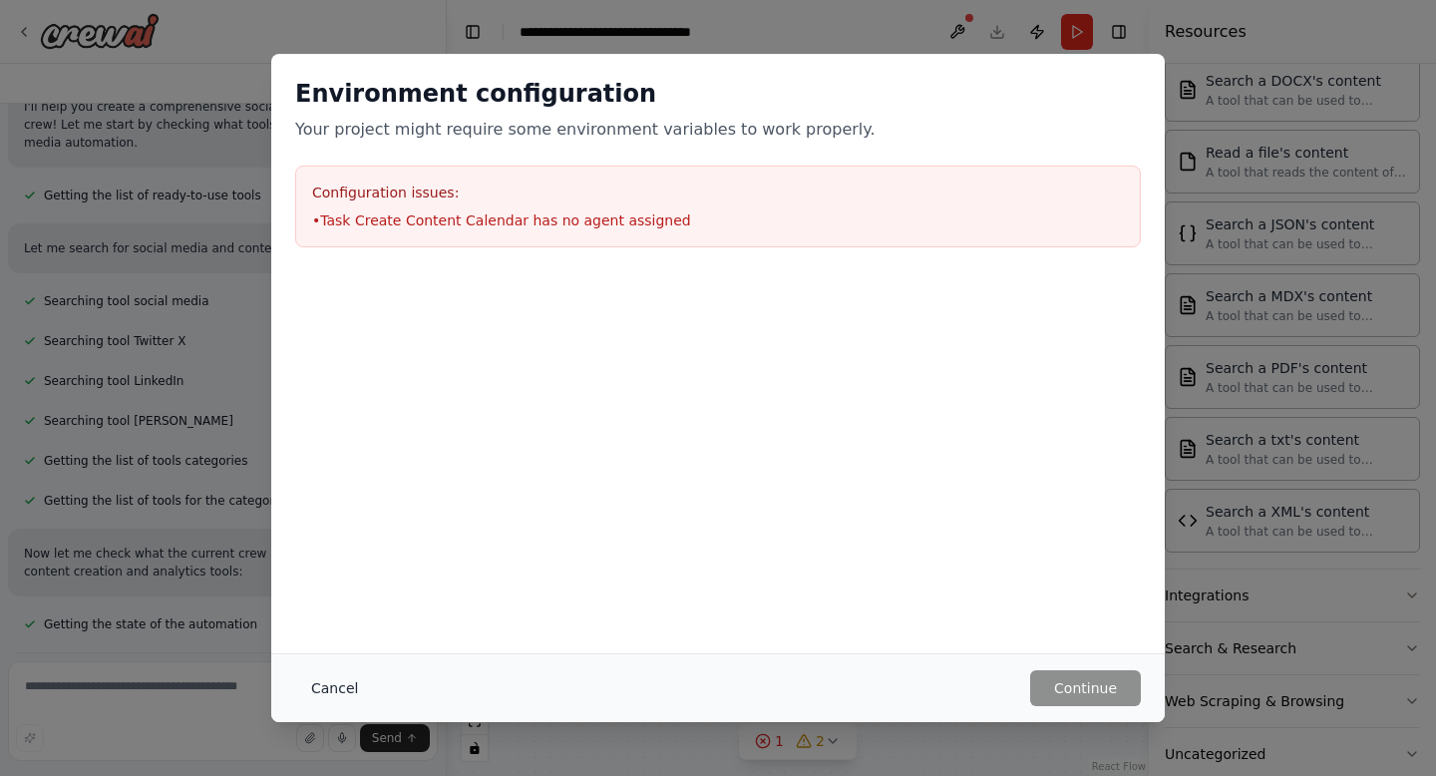
click at [319, 689] on button "Cancel" at bounding box center [334, 688] width 79 height 36
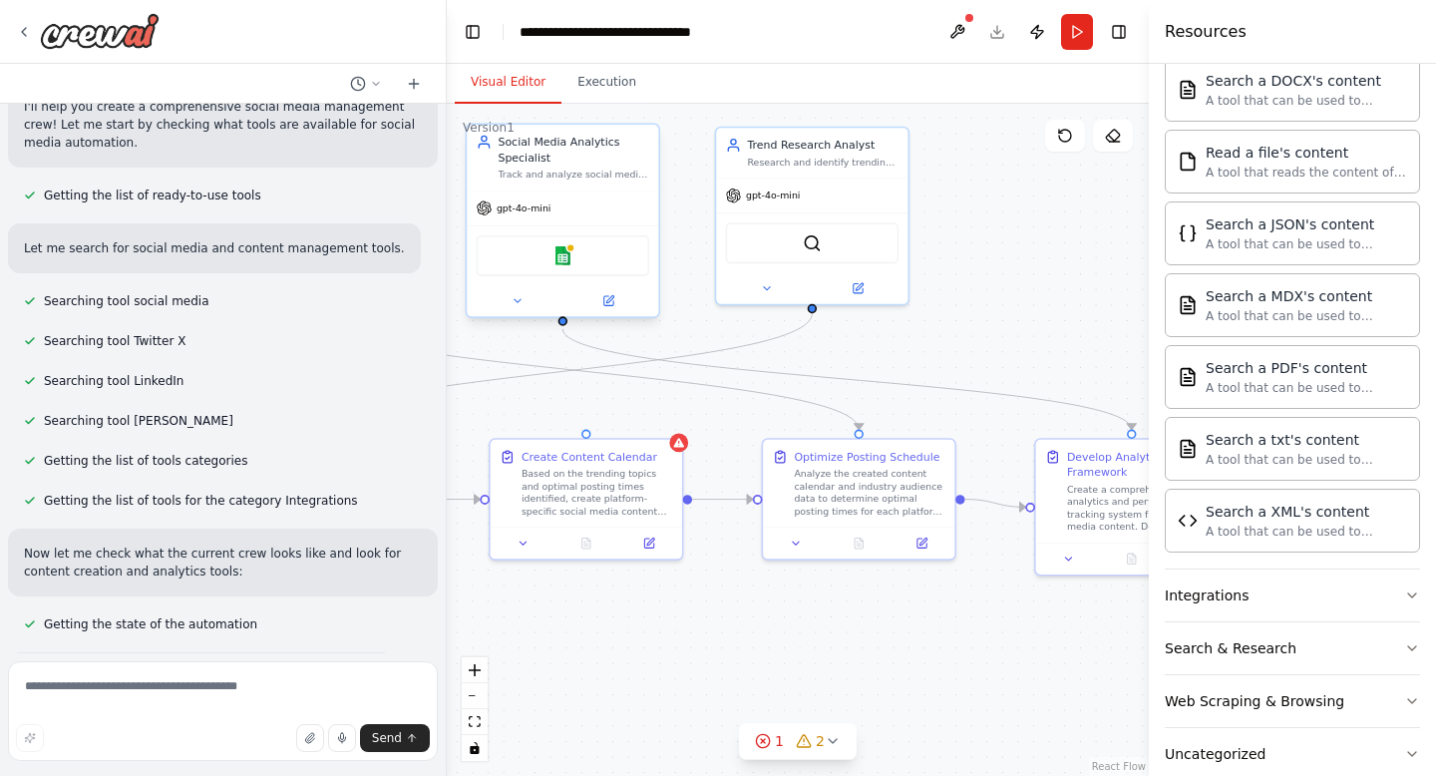
click at [540, 259] on div "Google sheets" at bounding box center [563, 255] width 173 height 41
drag, startPoint x: 750, startPoint y: 390, endPoint x: 1030, endPoint y: 383, distance: 280.4
click at [1030, 383] on div ".deletable-edge-delete-btn { width: 20px; height: 20px; border: 0px solid #ffff…" at bounding box center [798, 440] width 702 height 672
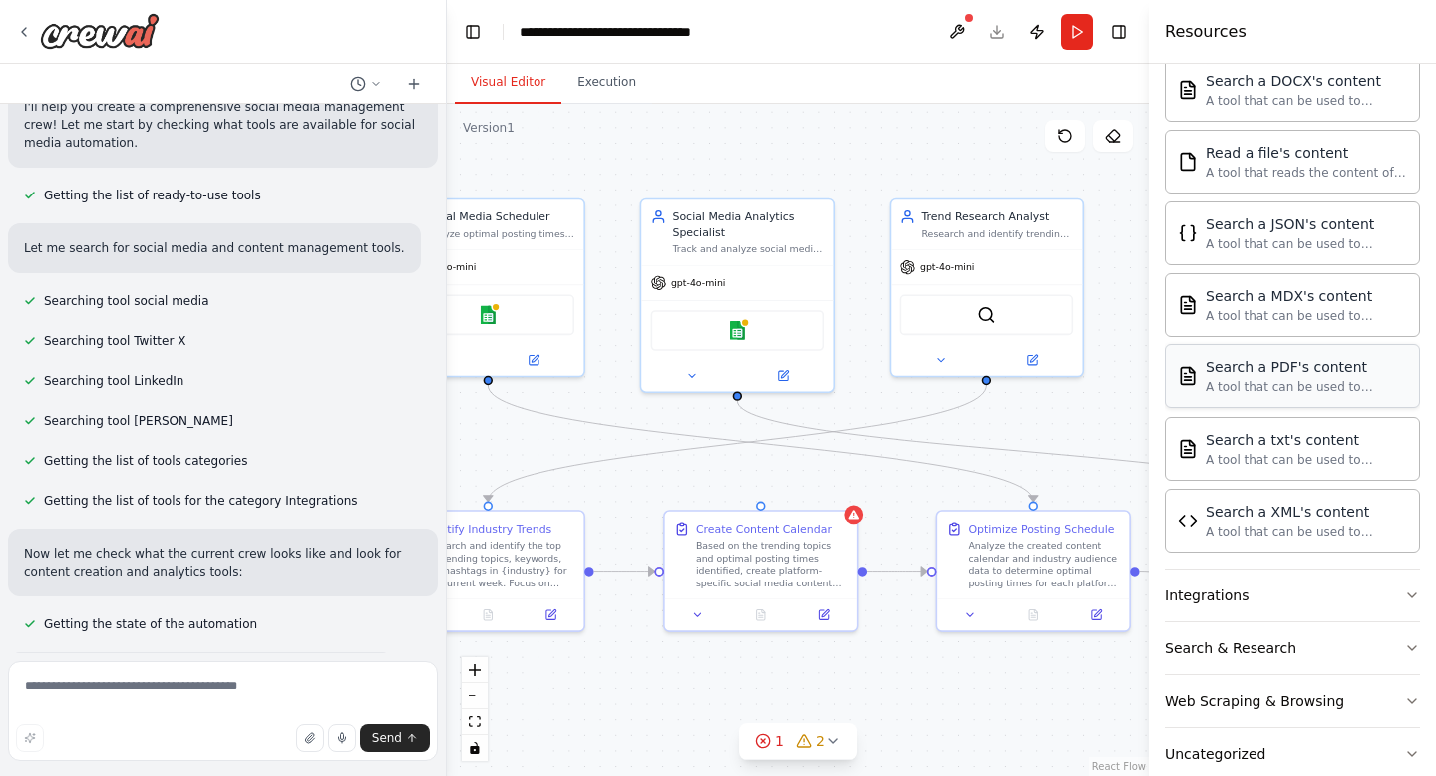
drag, startPoint x: 1011, startPoint y: 352, endPoint x: 1229, endPoint y: 384, distance: 220.8
click at [1228, 395] on div "Create a crew that schedules and publishes social media content across multiple…" at bounding box center [718, 388] width 1436 height 776
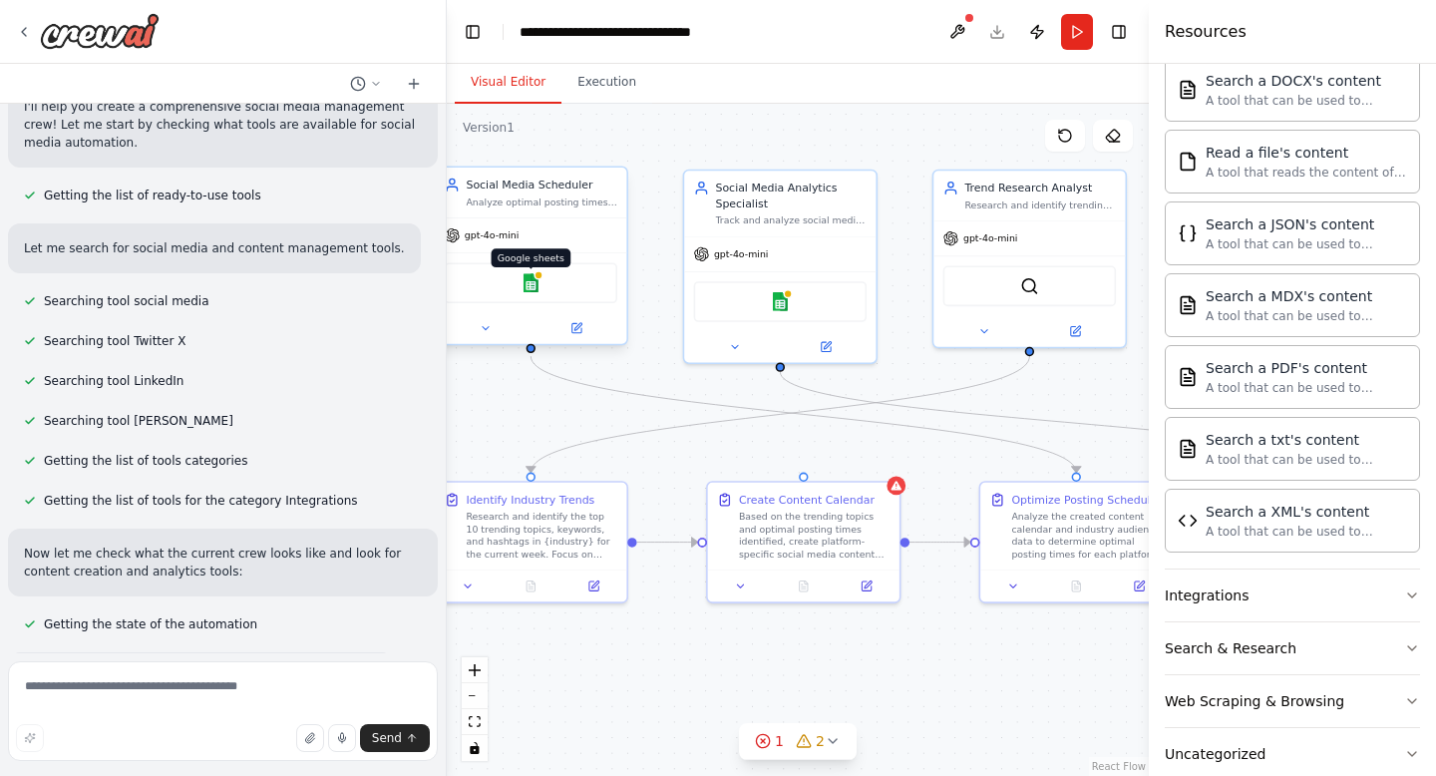
click at [522, 286] on img at bounding box center [531, 282] width 19 height 19
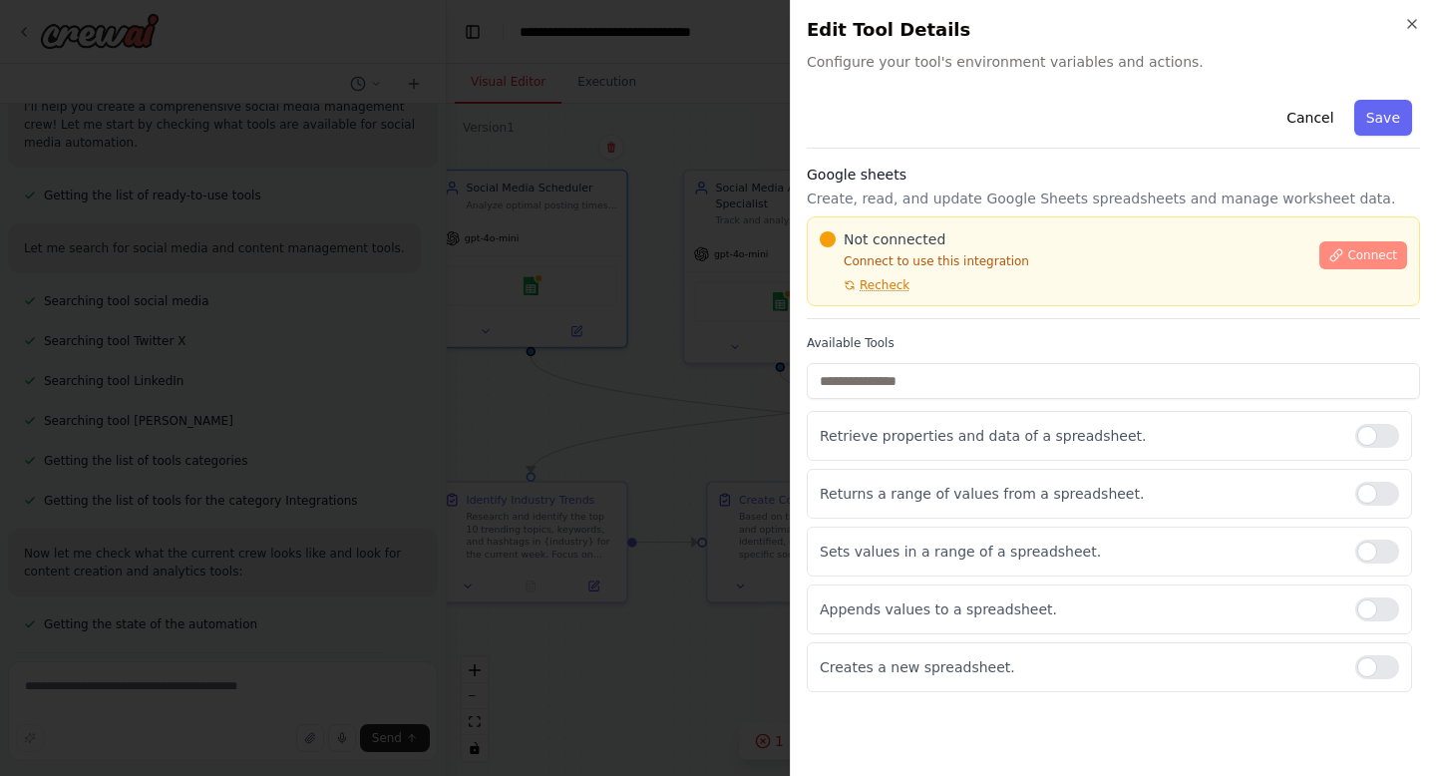
click at [1386, 244] on button "Connect" at bounding box center [1364, 255] width 88 height 28
click at [1392, 120] on button "Save" at bounding box center [1384, 118] width 58 height 36
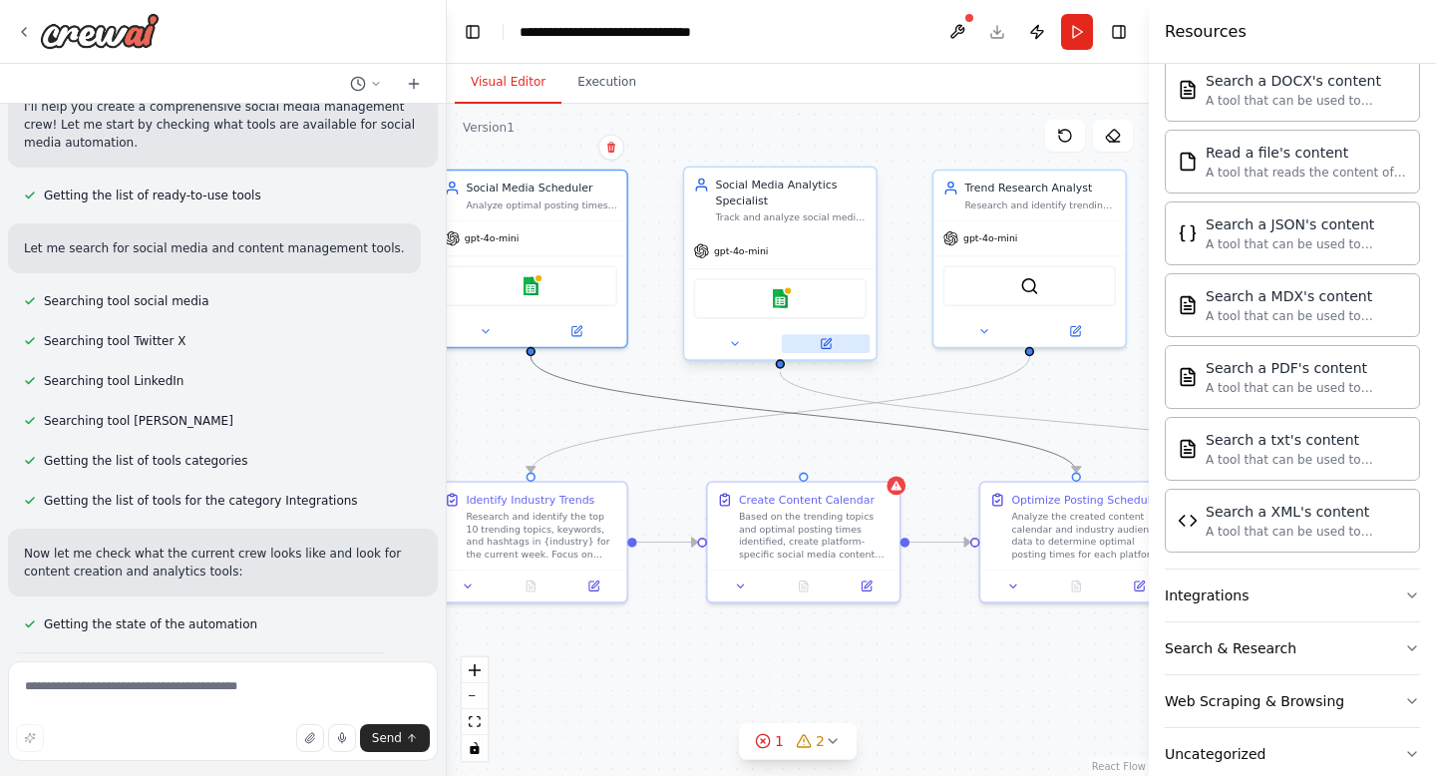
drag, startPoint x: 936, startPoint y: 436, endPoint x: 804, endPoint y: 340, distance: 162.8
click at [670, 340] on div ".deletable-edge-delete-btn { width: 20px; height: 20px; border: 0px solid #ffff…" at bounding box center [396, 355] width 549 height 526
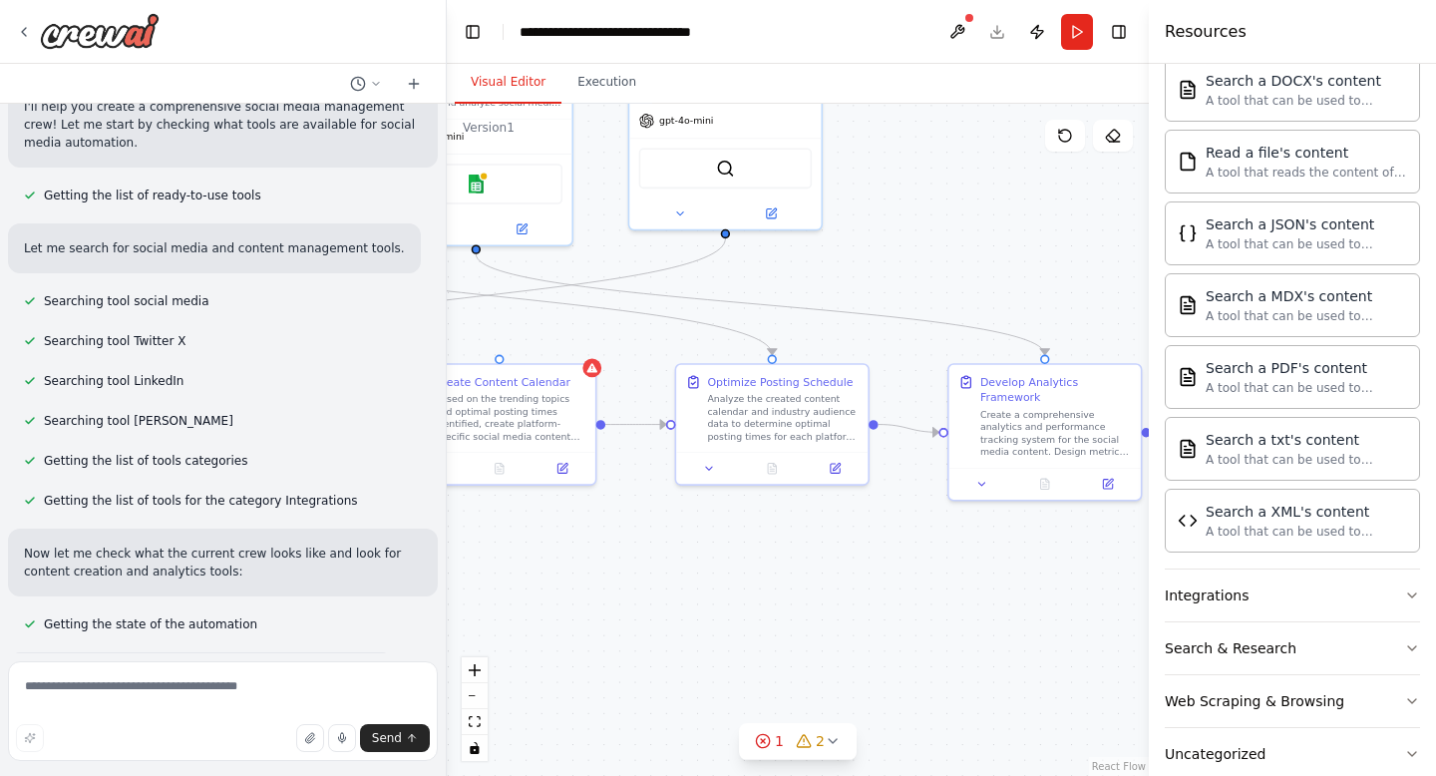
drag, startPoint x: 1066, startPoint y: 440, endPoint x: 764, endPoint y: 329, distance: 321.9
click at [763, 327] on div ".deletable-edge-delete-btn { width: 20px; height: 20px; border: 0px solid #ffff…" at bounding box center [798, 440] width 702 height 672
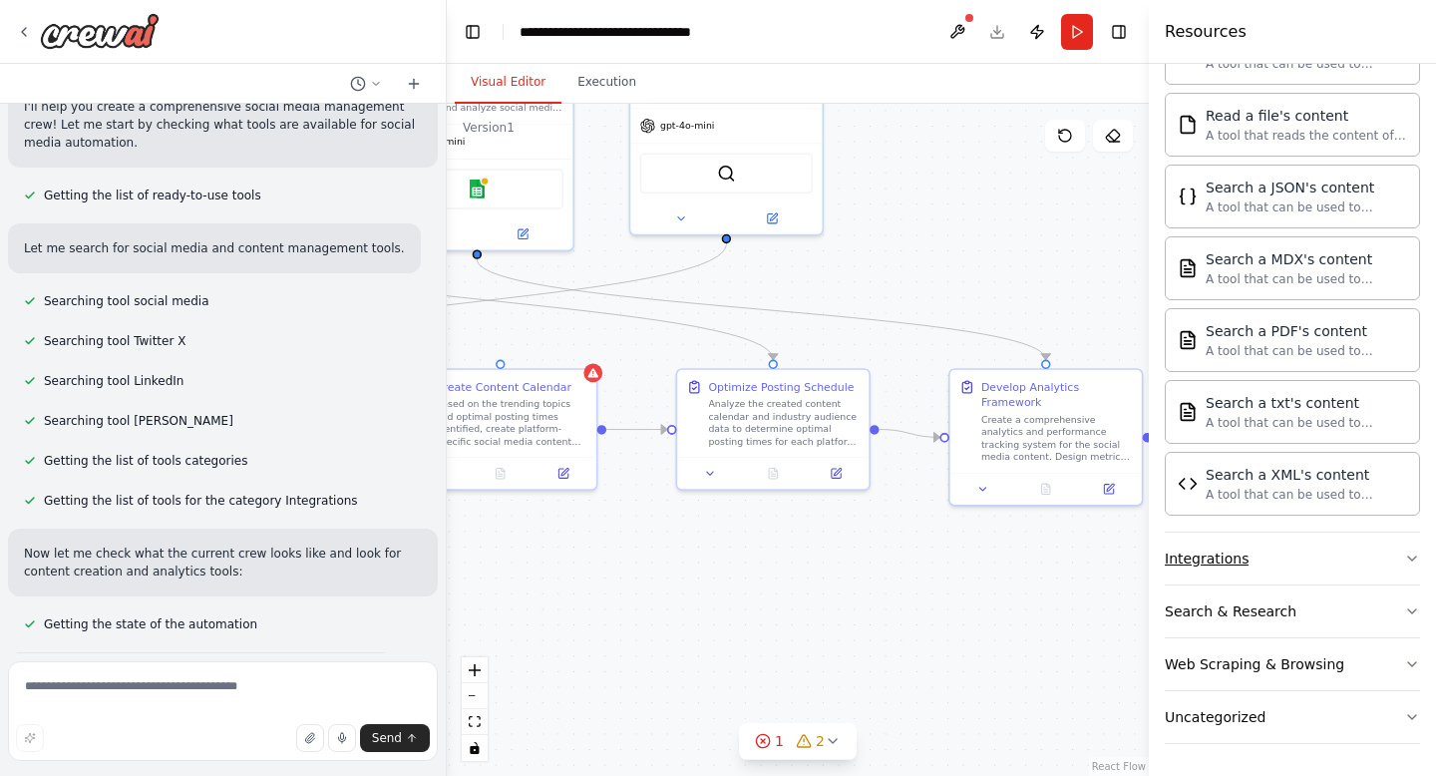
click at [1246, 569] on button "Integrations" at bounding box center [1292, 559] width 255 height 52
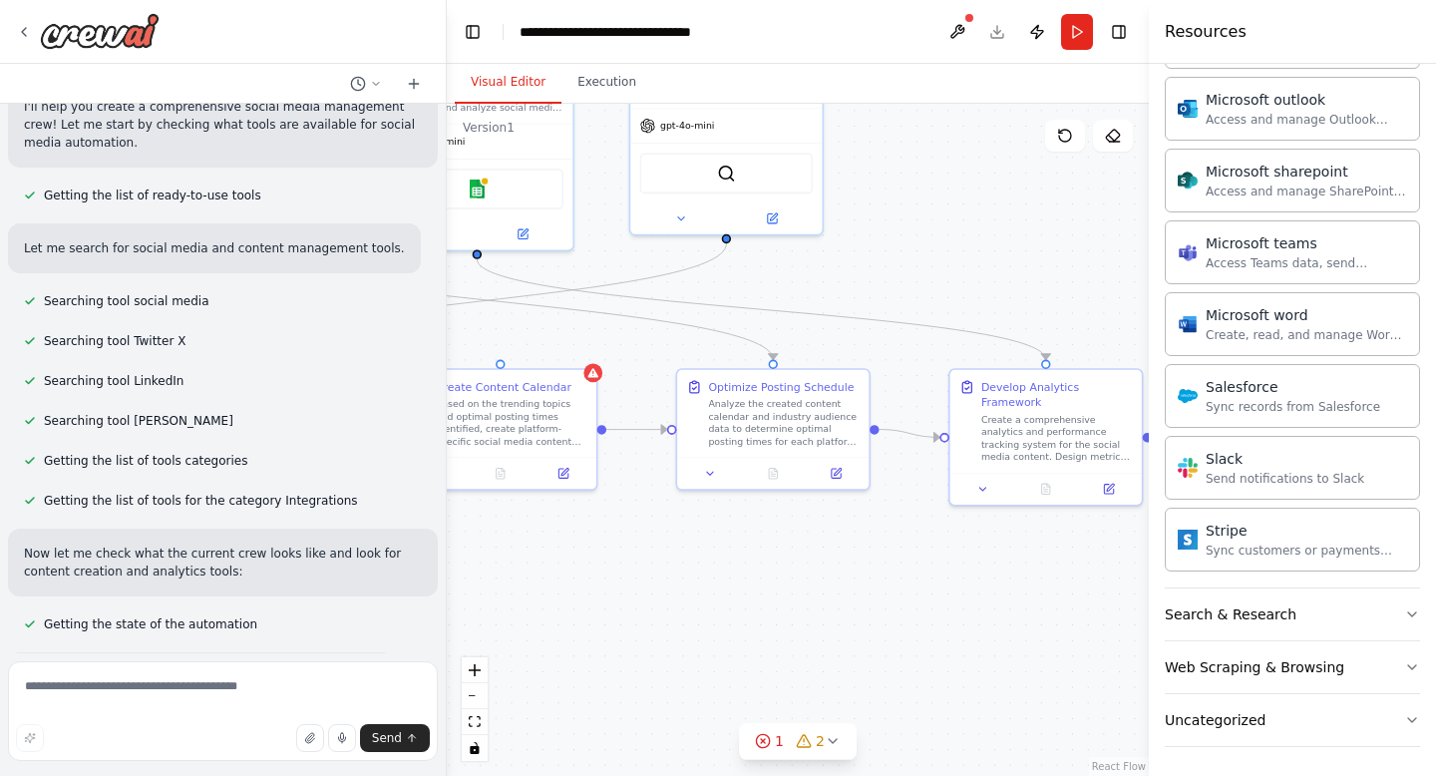
scroll to position [2117, 0]
click at [1307, 662] on div "Web Scraping & Browsing" at bounding box center [1255, 664] width 180 height 20
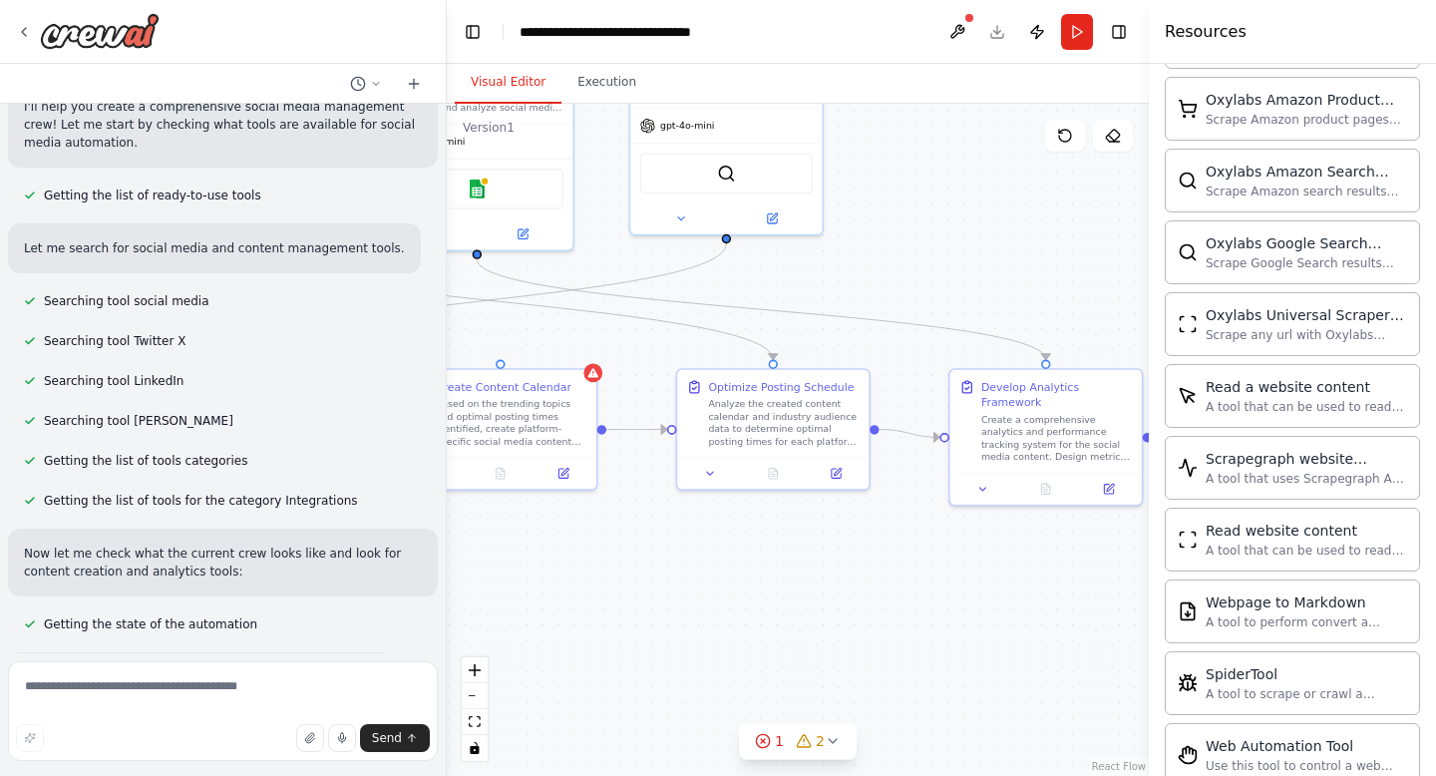
scroll to position [3210, 0]
